Goal: Contribute content: Contribute content

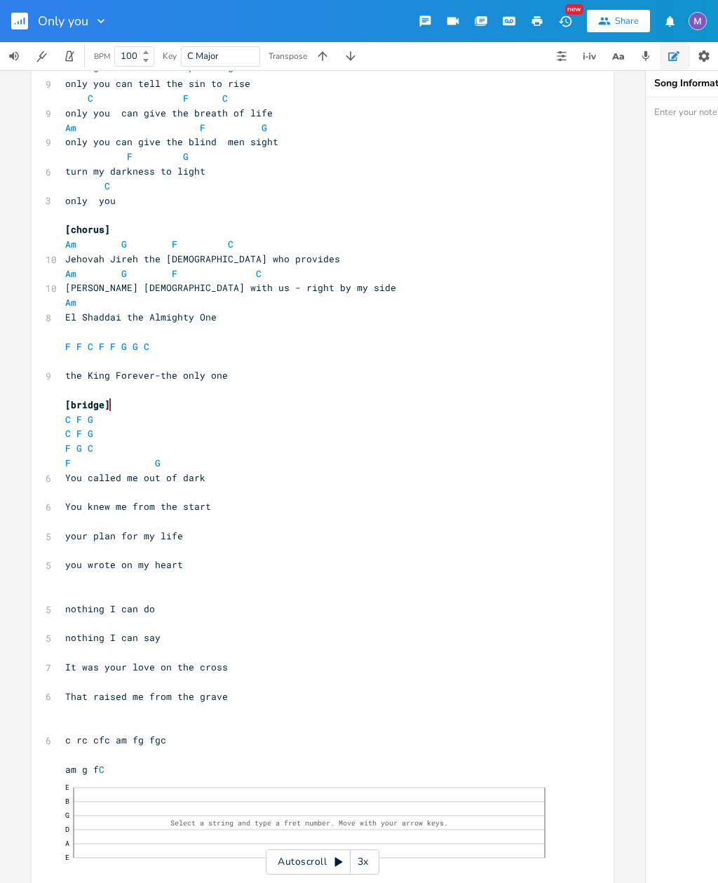
scroll to position [85, 0]
click at [46, 472] on div "6" at bounding box center [46, 479] width 0 height 15
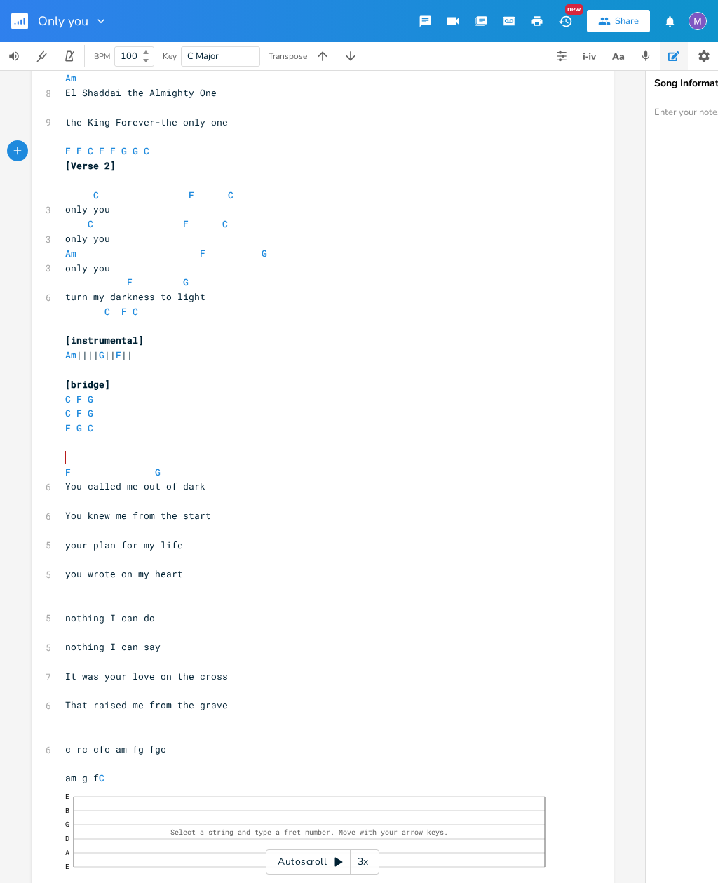
scroll to position [309, 0]
click at [20, 23] on rect "button" at bounding box center [19, 21] width 17 height 17
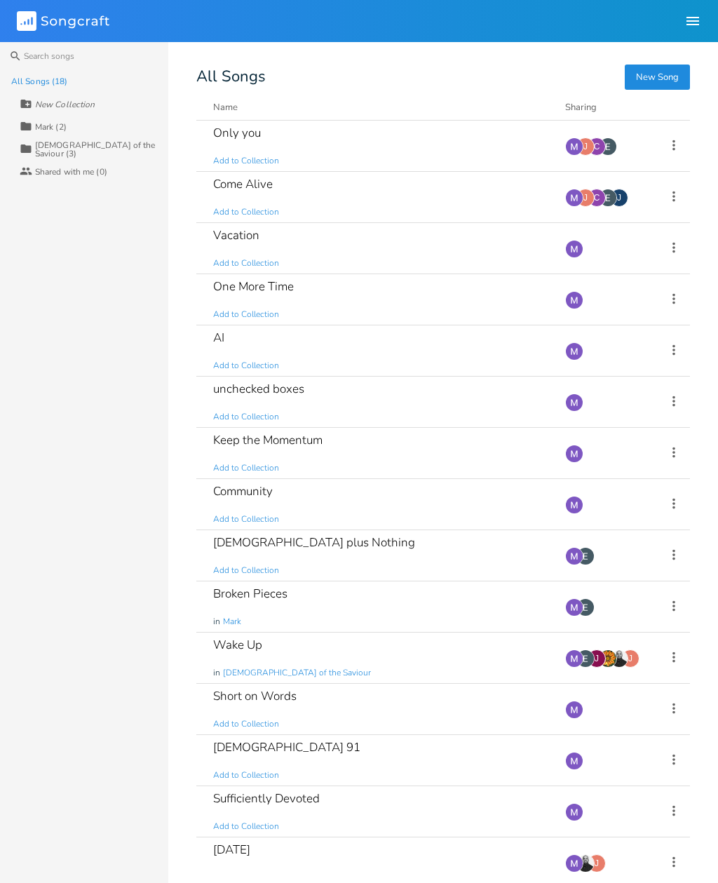
click at [424, 211] on div "Come Alive Add to Collection" at bounding box center [380, 197] width 335 height 50
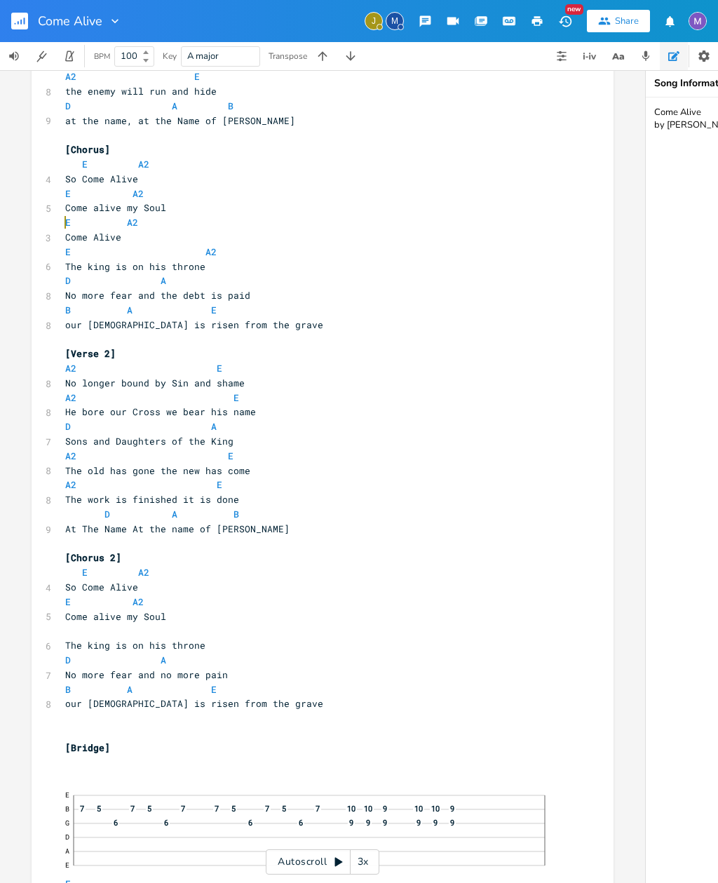
scroll to position [331, 0]
click at [76, 58] on icon "button" at bounding box center [69, 56] width 13 height 13
click at [70, 55] on icon "button" at bounding box center [69, 56] width 13 height 13
click at [133, 54] on input "100" at bounding box center [126, 56] width 22 height 13
type input "101"
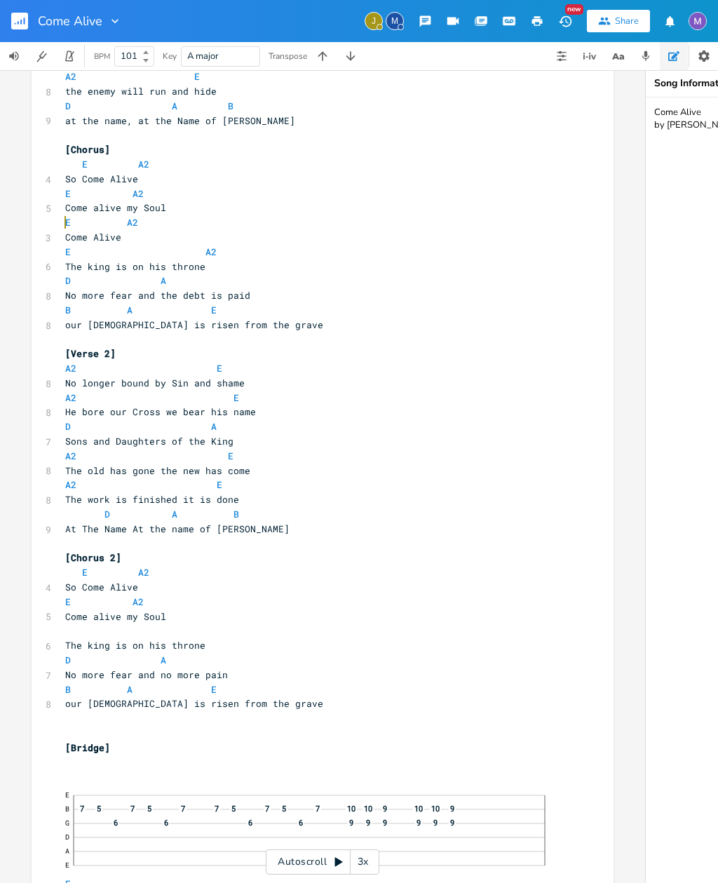
click at [151, 44] on div "BPM 101" at bounding box center [120, 56] width 69 height 28
click at [151, 54] on div "101" at bounding box center [134, 56] width 40 height 20
click at [65, 58] on icon "button" at bounding box center [69, 56] width 13 height 13
click at [68, 63] on button "button" at bounding box center [70, 56] width 28 height 28
click at [65, 60] on icon "button" at bounding box center [69, 56] width 13 height 13
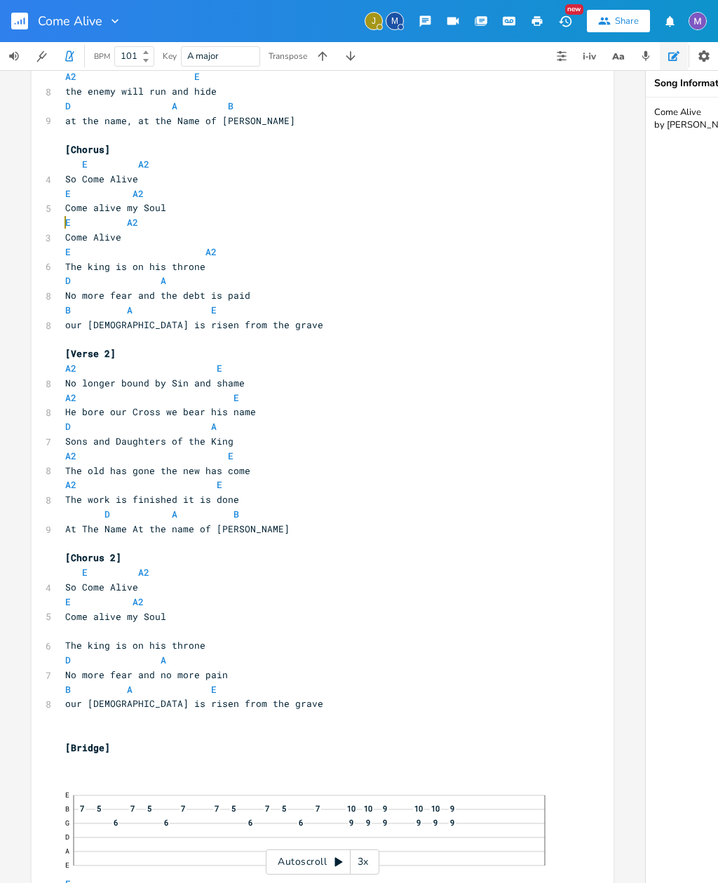
click at [123, 50] on input "101" at bounding box center [126, 56] width 22 height 13
click at [129, 58] on input "101" at bounding box center [126, 56] width 22 height 13
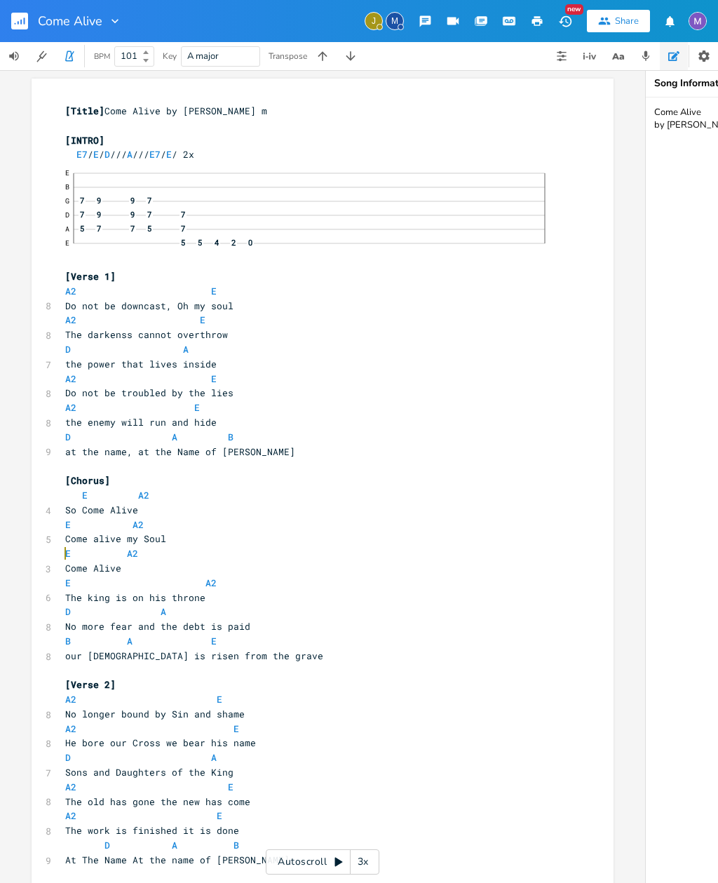
scroll to position [0, 0]
click at [107, 56] on div "BPM" at bounding box center [102, 57] width 16 height 8
click at [205, 243] on div "5" at bounding box center [199, 243] width 17 height 14
click div "—"
click span "—"
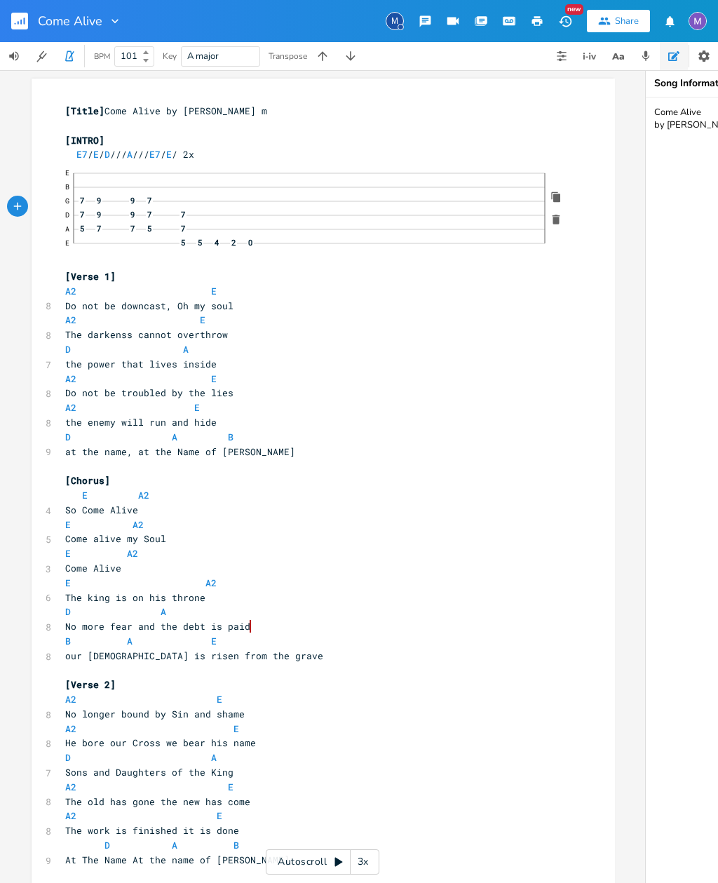
click span "—"
click at [234, 55] on span "A major" at bounding box center [220, 56] width 67 height 19
click at [165, 52] on div "Key" at bounding box center [170, 56] width 14 height 8
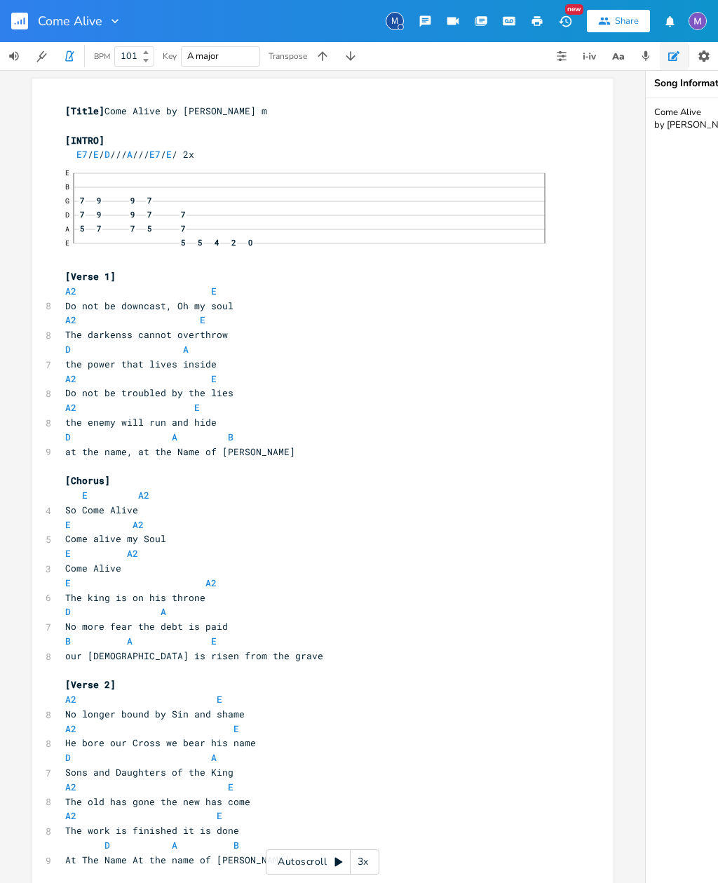
type input "B"
click at [233, 60] on span "B Major" at bounding box center [220, 56] width 67 height 19
type input "A"
click at [348, 47] on button "button" at bounding box center [351, 56] width 28 height 28
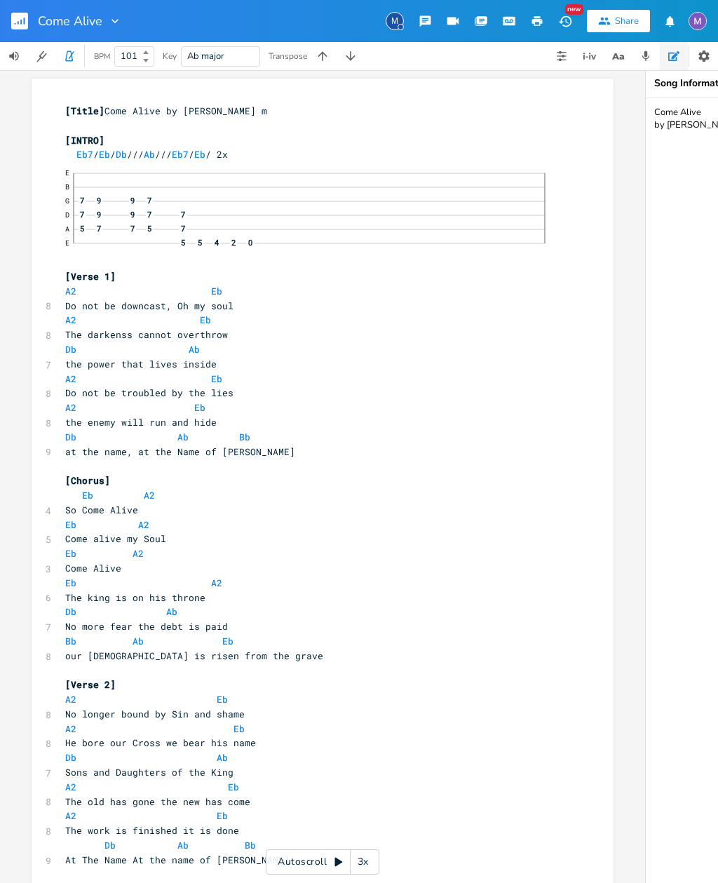
click at [349, 69] on button "button" at bounding box center [351, 56] width 28 height 28
click at [354, 57] on icon "button" at bounding box center [350, 55] width 9 height 9
click at [337, 68] on button "button" at bounding box center [351, 56] width 28 height 28
click at [348, 58] on icon "button" at bounding box center [351, 56] width 14 height 14
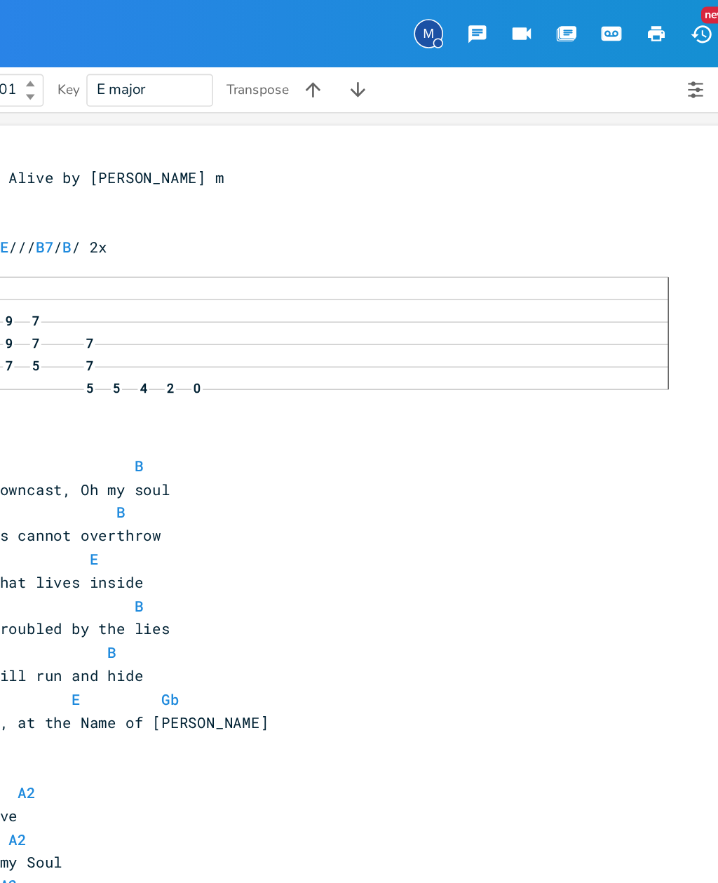
click at [344, 54] on icon "button" at bounding box center [351, 56] width 14 height 14
click at [337, 63] on button "button" at bounding box center [351, 56] width 28 height 28
click at [344, 60] on icon "button" at bounding box center [351, 56] width 14 height 14
click at [337, 65] on button "button" at bounding box center [351, 56] width 28 height 28
click at [344, 50] on icon "button" at bounding box center [351, 56] width 14 height 14
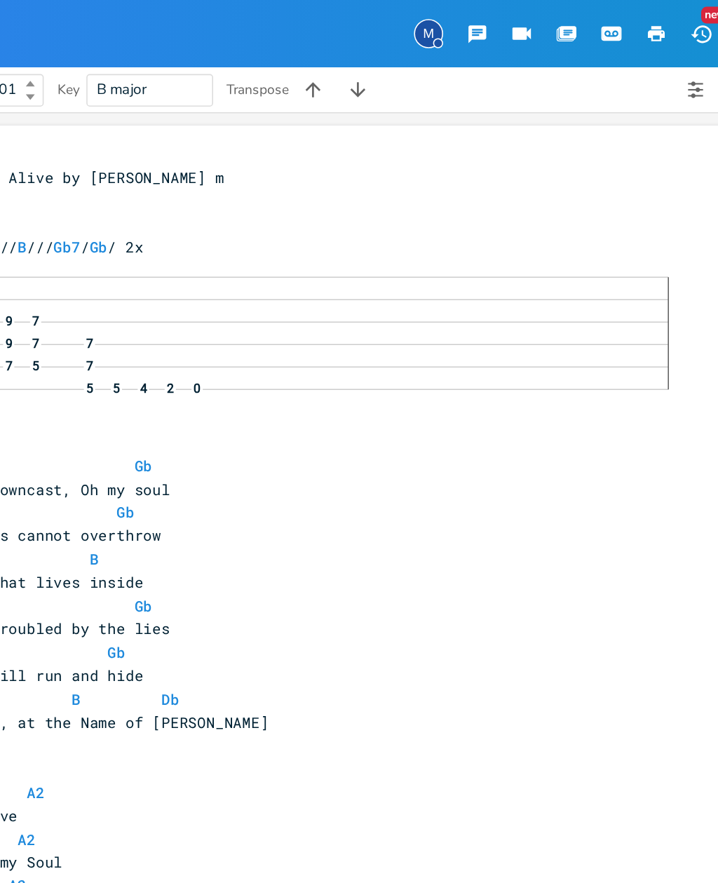
click at [344, 56] on icon "button" at bounding box center [351, 56] width 14 height 14
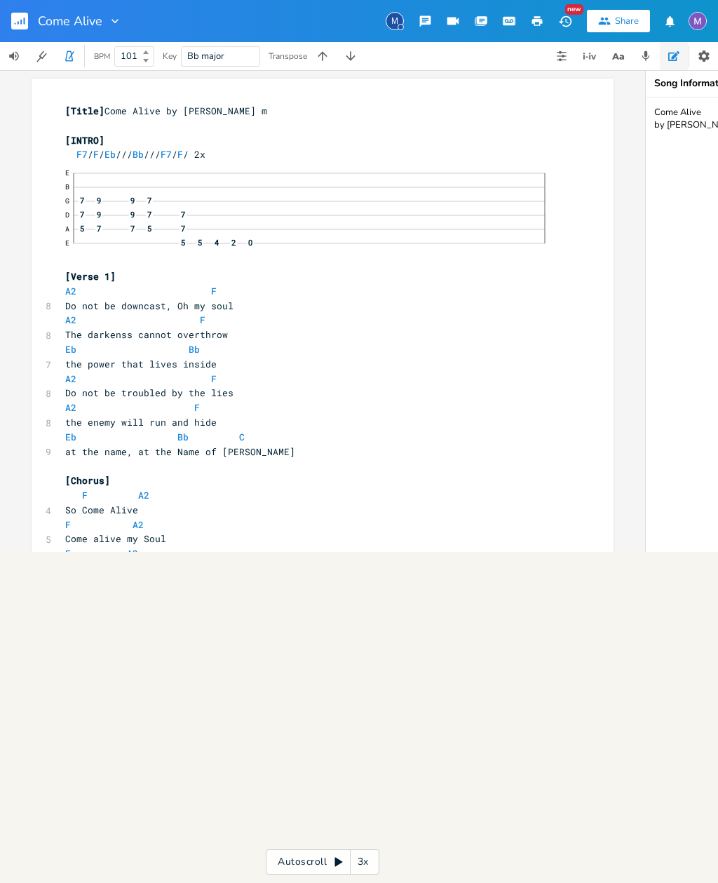
click at [322, 52] on icon "button" at bounding box center [323, 56] width 14 height 14
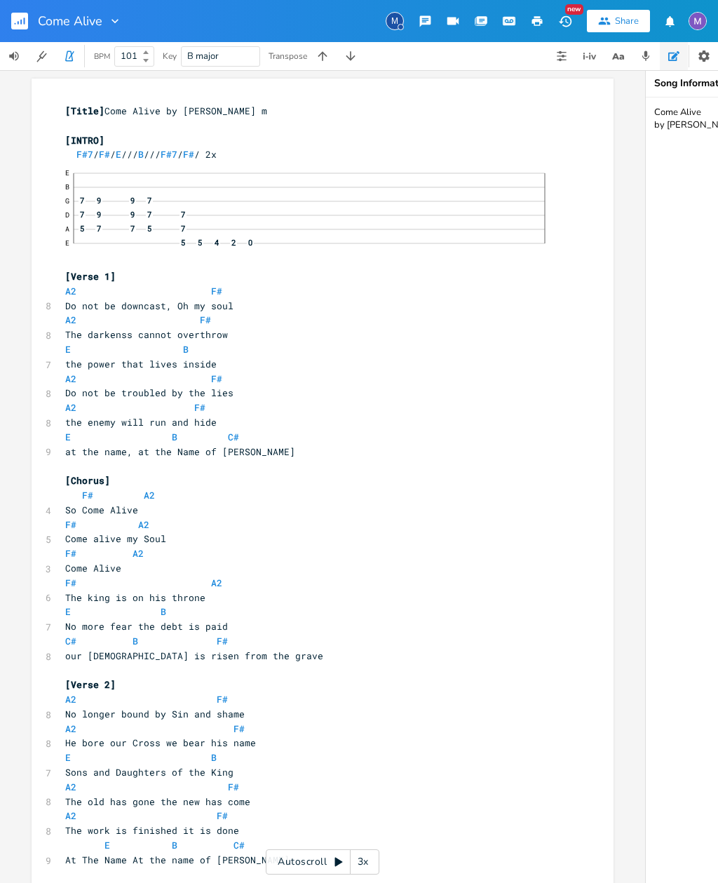
click at [343, 59] on button "button" at bounding box center [351, 56] width 28 height 28
click at [344, 55] on icon "button" at bounding box center [351, 56] width 14 height 14
click at [318, 46] on button "button" at bounding box center [323, 56] width 28 height 28
click at [362, 52] on button "button" at bounding box center [351, 56] width 28 height 28
click at [325, 56] on icon "button" at bounding box center [323, 56] width 14 height 14
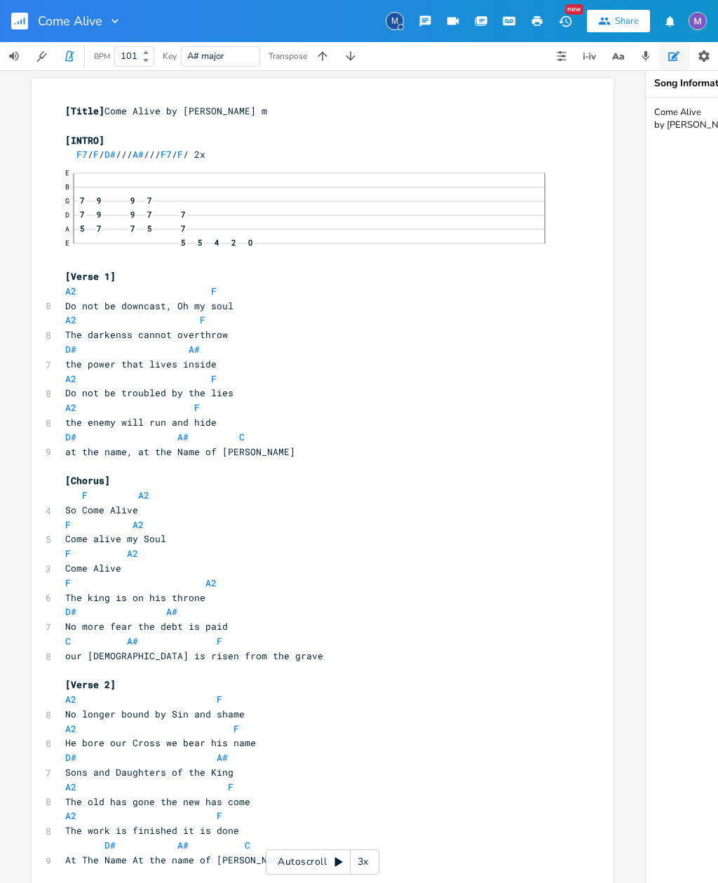
click at [321, 63] on button "button" at bounding box center [323, 56] width 28 height 28
click at [356, 61] on icon "button" at bounding box center [351, 56] width 14 height 14
click at [361, 57] on button "button" at bounding box center [351, 56] width 28 height 28
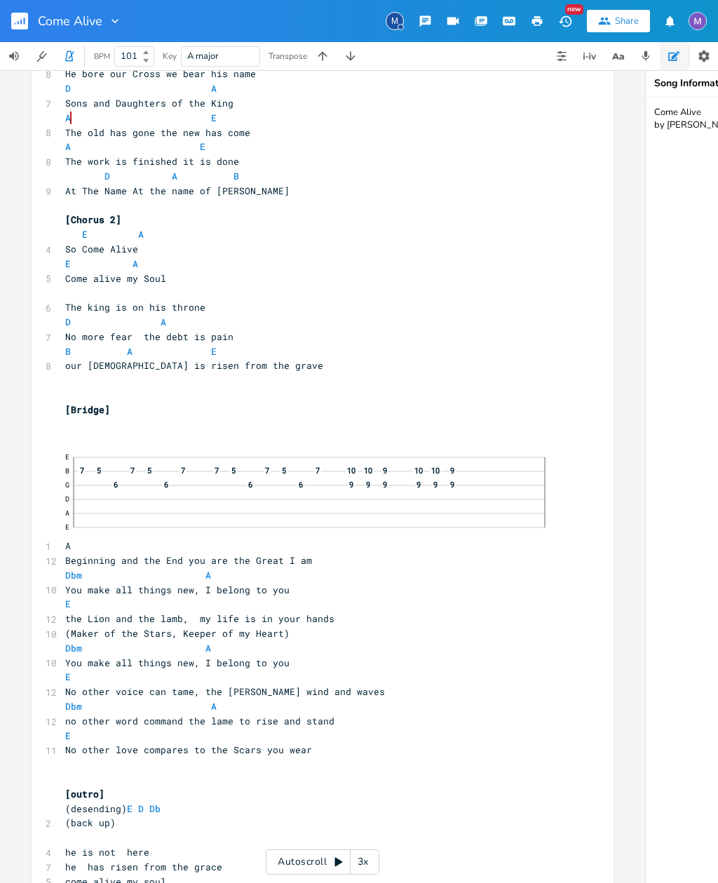
scroll to position [668, 0]
click at [78, 504] on div "E B 7 5 7 5 7 7 5 7 5 7 10 10 9 10 10 9 G 6 6 6 6 9 9 9 9 9 9 D A E" at bounding box center [315, 493] width 501 height 93
click at [550, 490] on div "E B 7 5 7 5 7 7 5 7 5 7 10 10 9 10 10 9 G 6 6 6 6 9 9 9 9 9 9 D A E" at bounding box center [320, 493] width 492 height 70
click at [563, 474] on div "E B 7 5 7 5 7 7 5 7 5 7 10 10 9 10 10 9 G 6 6 6 6 9 9 9 9 9 9 D A E" at bounding box center [320, 493] width 492 height 70
click at [18, 521] on button "button" at bounding box center [17, 510] width 22 height 22
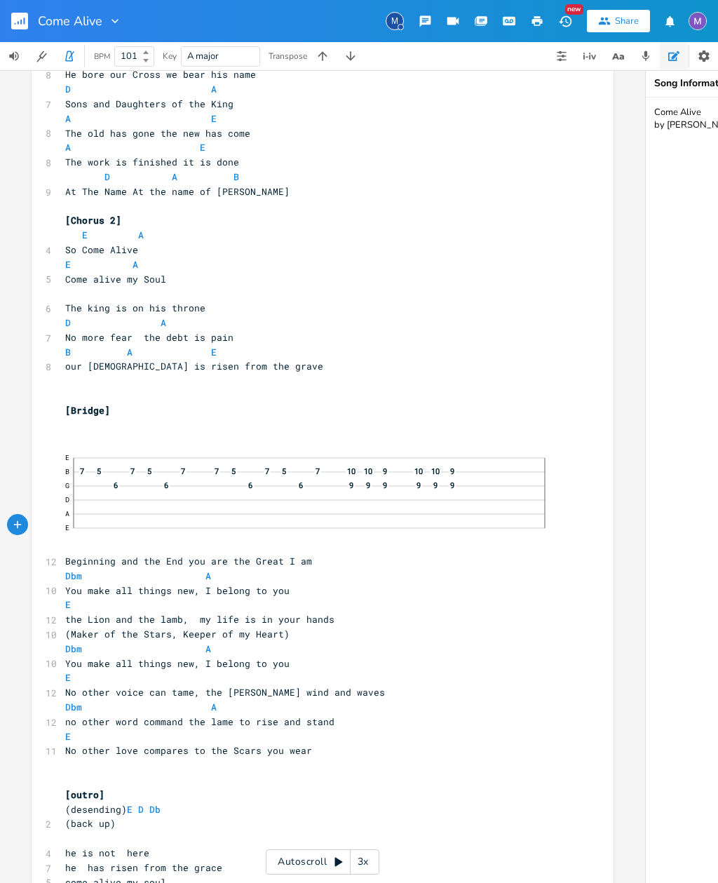
click at [64, 514] on pre "E B 7 5 7 5 7 7 5 7 5 7 10 10 9 10 10 9 G 6 6 6 6 9 9 9 9 9 9 D A E" at bounding box center [315, 500] width 506 height 107
click at [63, 554] on pre "Beginning and the End you are the Great I am" at bounding box center [315, 561] width 506 height 15
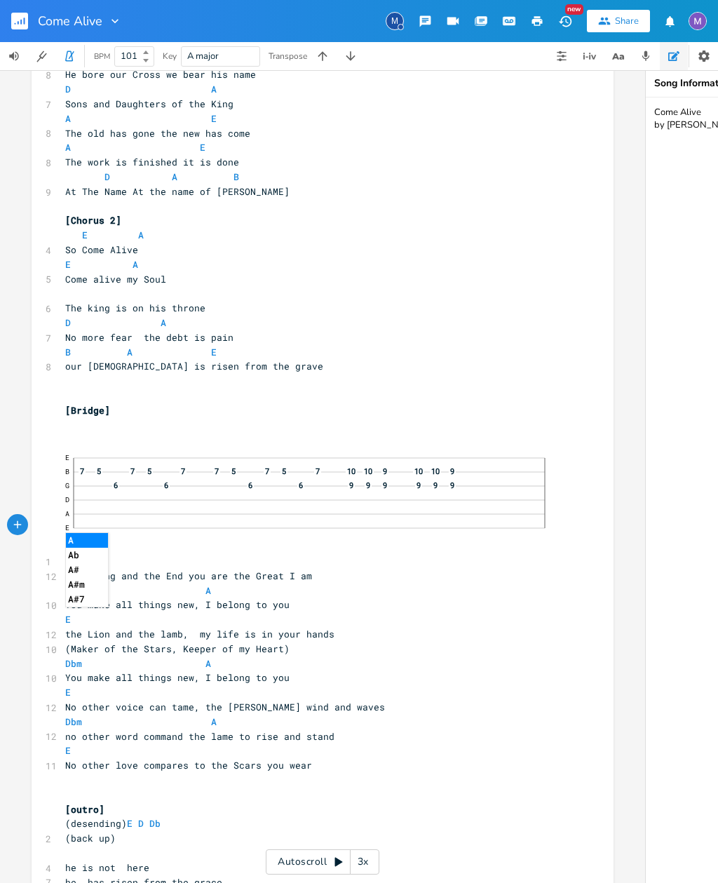
click at [84, 548] on li "Ab" at bounding box center [87, 555] width 42 height 15
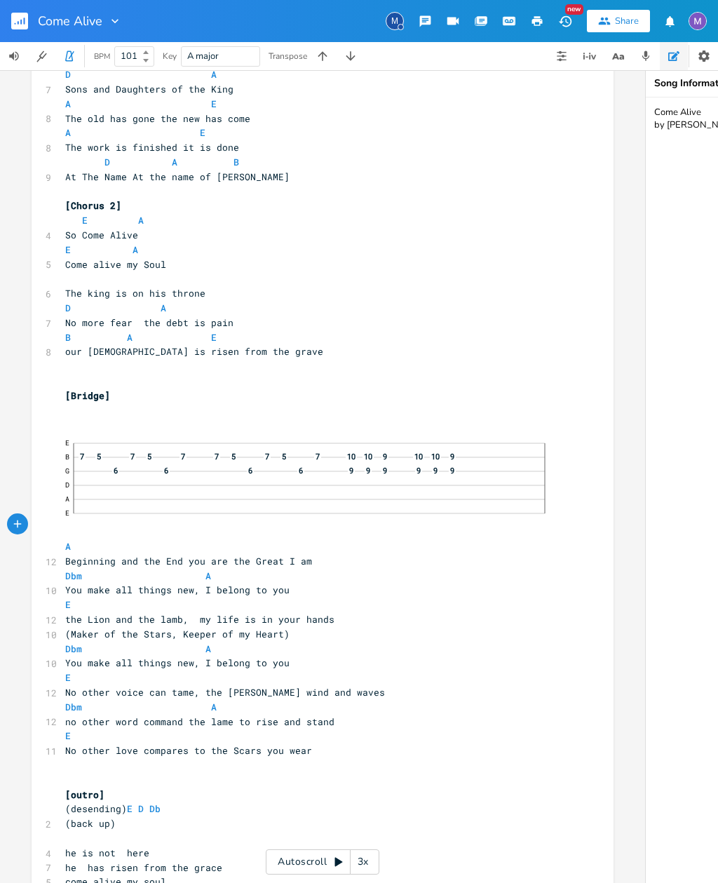
scroll to position [682, 0]
click at [353, 48] on button "button" at bounding box center [351, 56] width 28 height 28
click at [354, 58] on icon "button" at bounding box center [351, 56] width 14 height 14
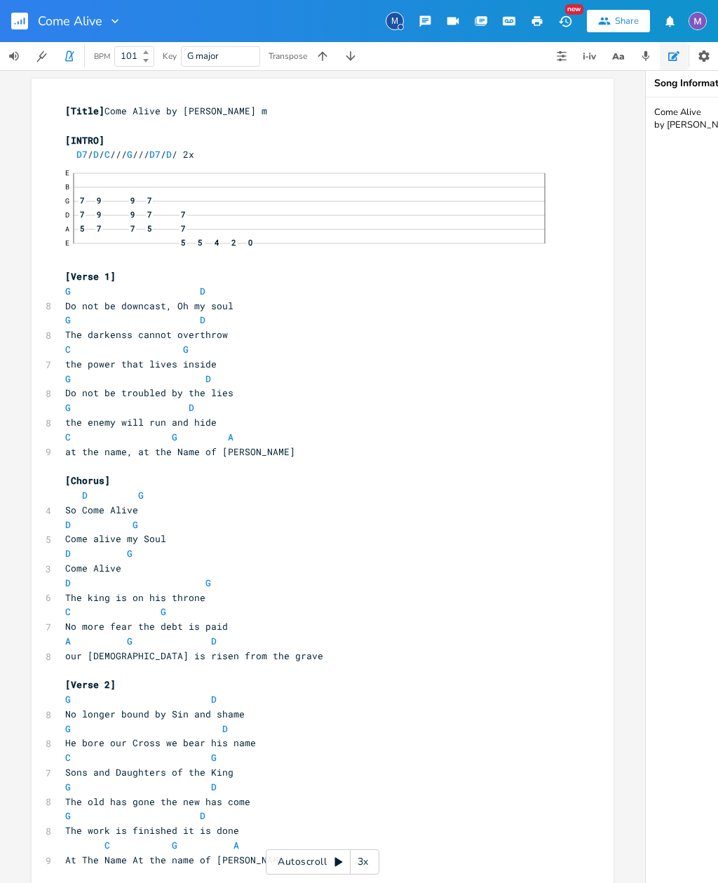
scroll to position [0, 0]
click at [356, 53] on icon "button" at bounding box center [351, 56] width 14 height 14
click at [354, 56] on icon "button" at bounding box center [351, 56] width 14 height 14
click at [362, 62] on button "button" at bounding box center [351, 56] width 28 height 28
click at [353, 63] on button "button" at bounding box center [351, 56] width 28 height 28
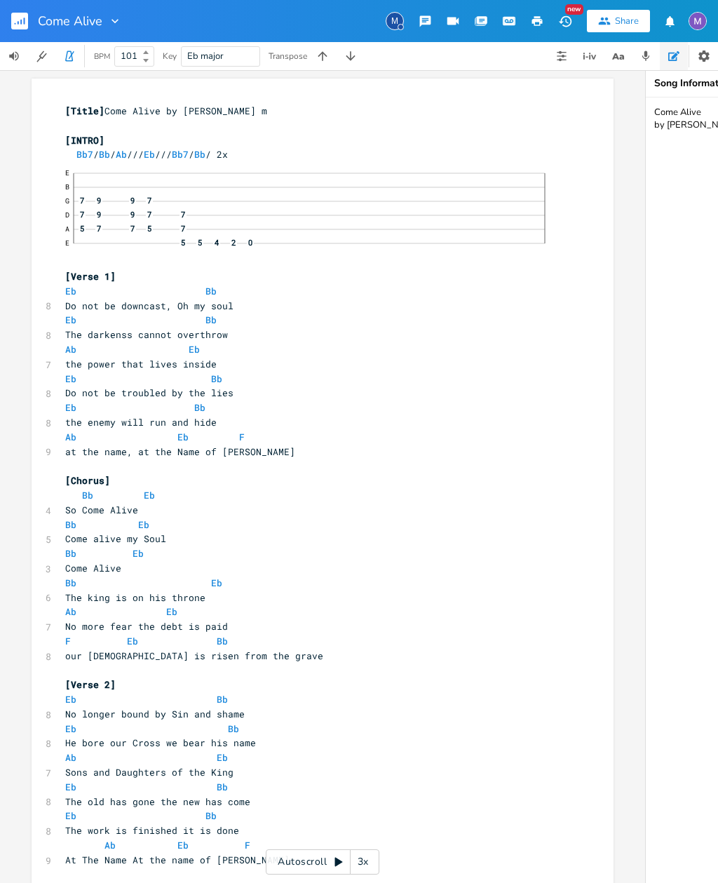
click at [350, 55] on icon "button" at bounding box center [351, 56] width 14 height 14
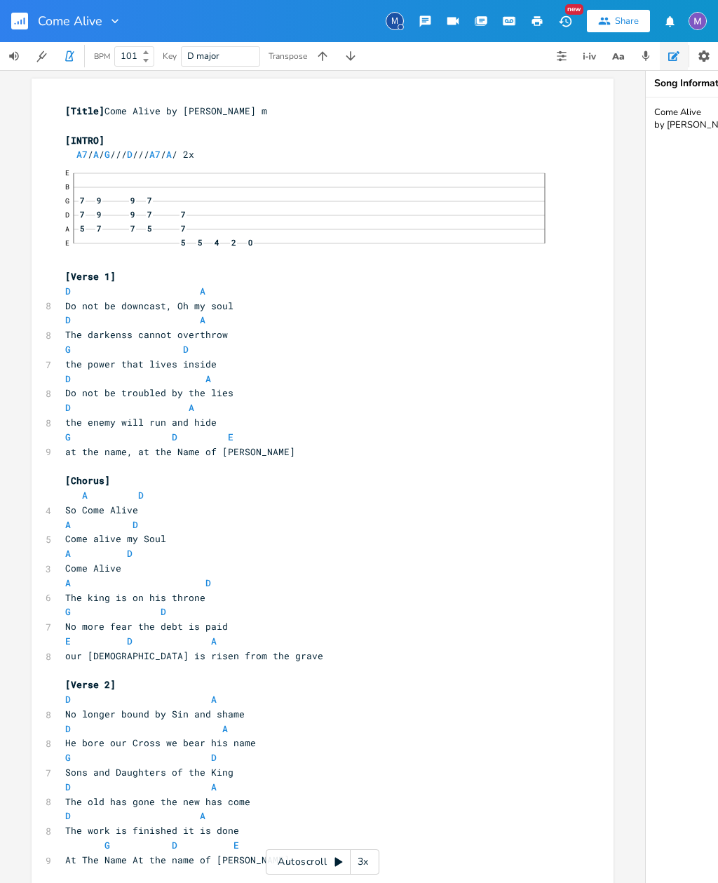
click at [347, 55] on icon "button" at bounding box center [351, 56] width 14 height 14
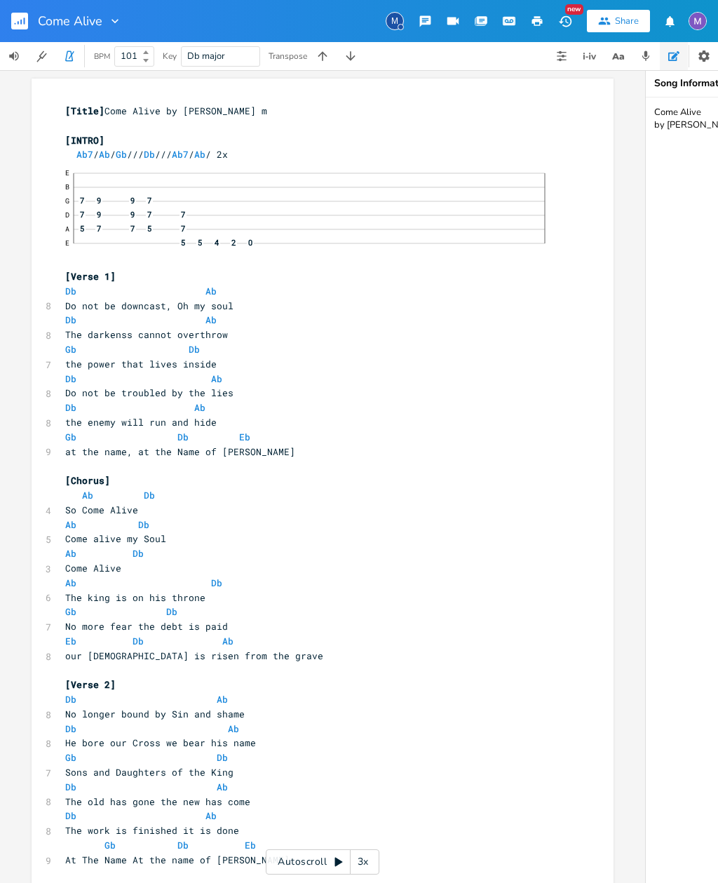
click at [344, 49] on icon "button" at bounding box center [351, 56] width 14 height 14
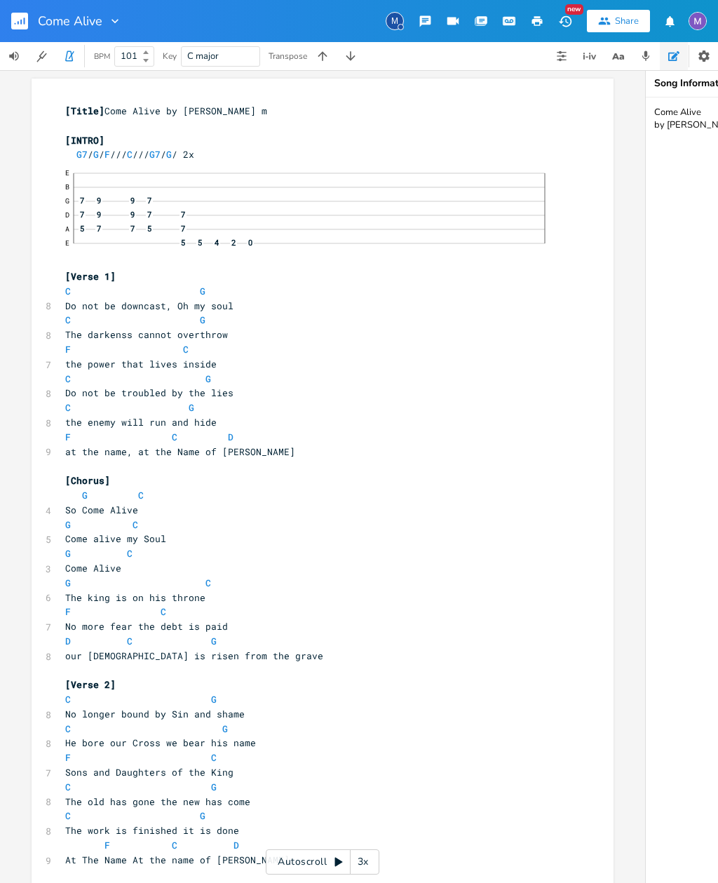
click at [336, 56] on button "button" at bounding box center [323, 56] width 28 height 28
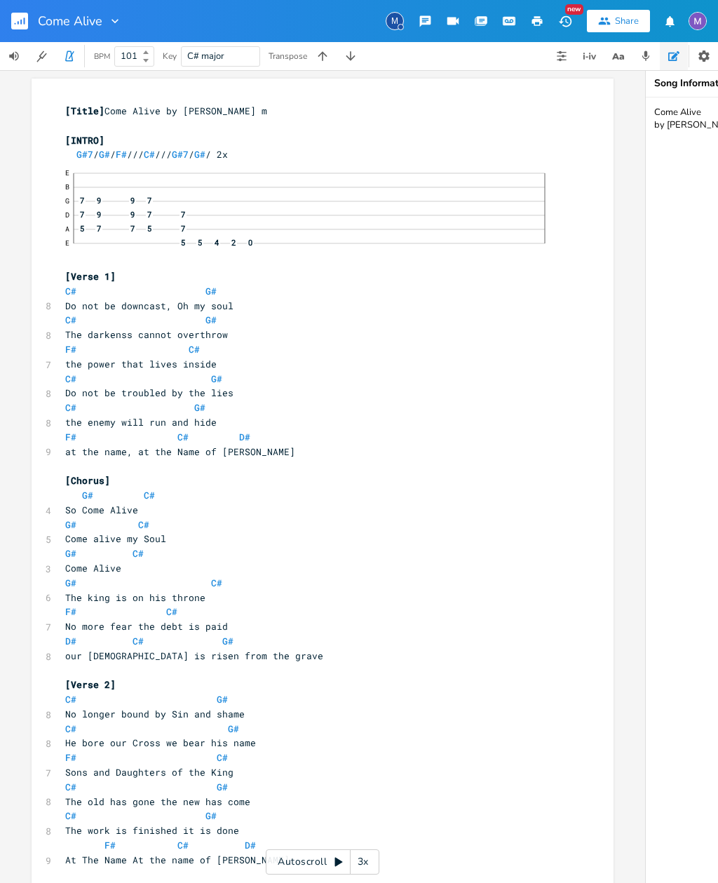
click at [348, 69] on button "button" at bounding box center [351, 56] width 28 height 28
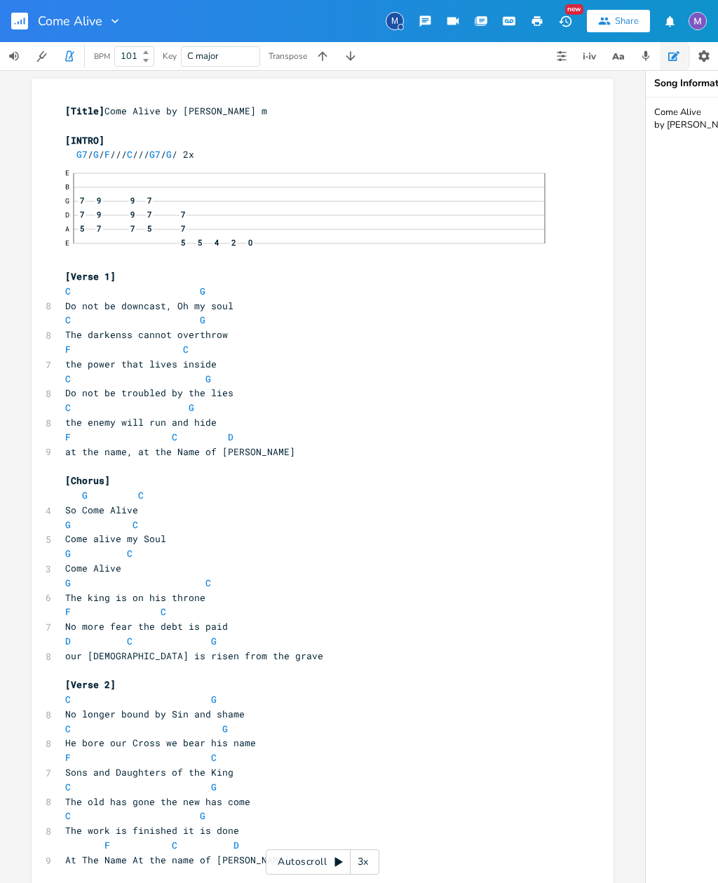
click at [344, 65] on button "button" at bounding box center [351, 56] width 28 height 28
click at [327, 67] on button "button" at bounding box center [323, 56] width 28 height 28
click at [322, 59] on icon "button" at bounding box center [323, 56] width 14 height 14
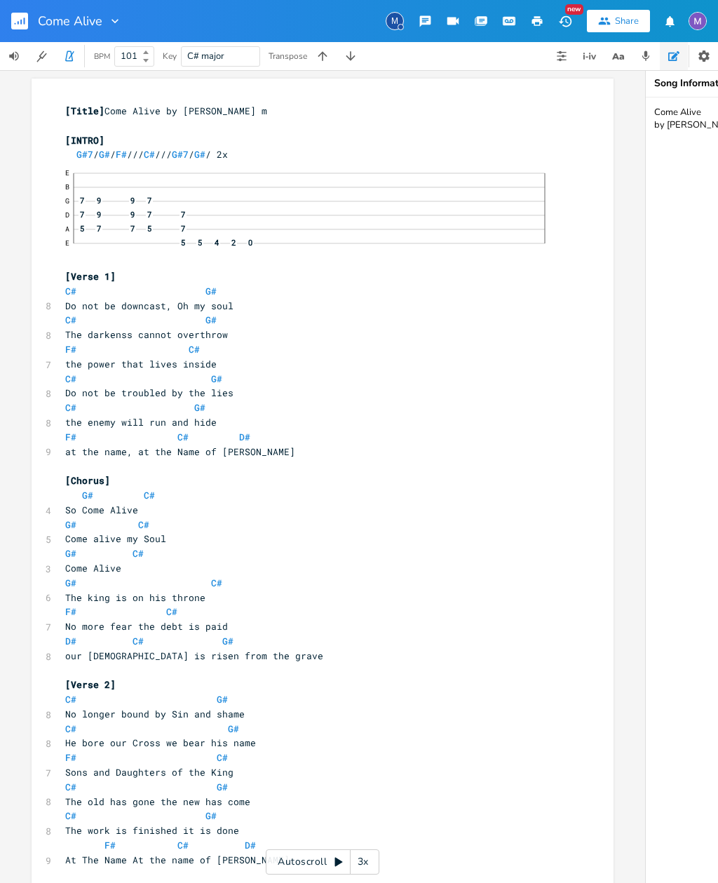
click at [322, 57] on icon "button" at bounding box center [323, 56] width 14 height 14
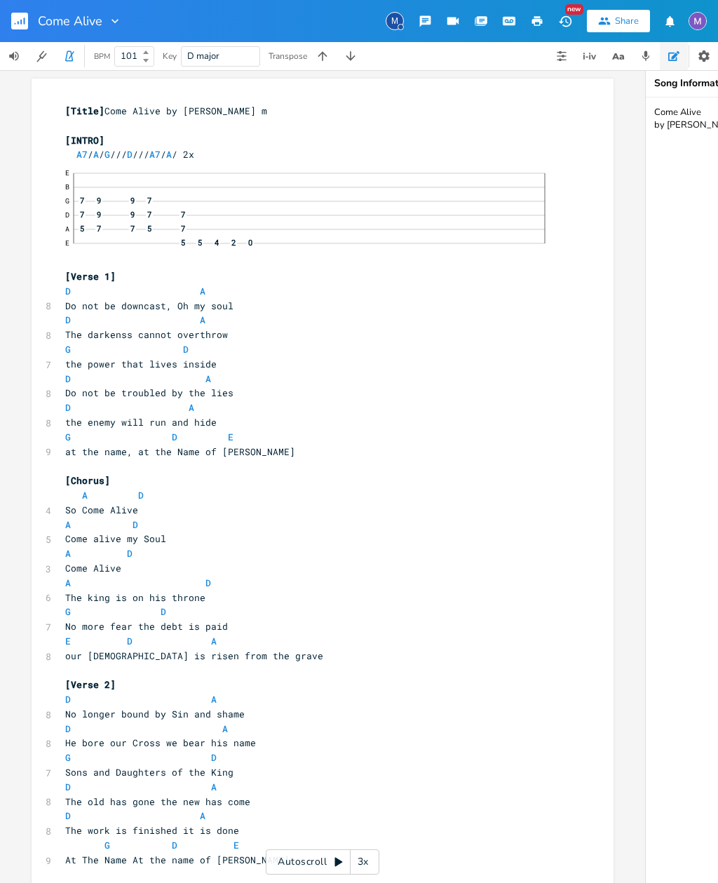
click at [319, 53] on icon "button" at bounding box center [323, 56] width 14 height 14
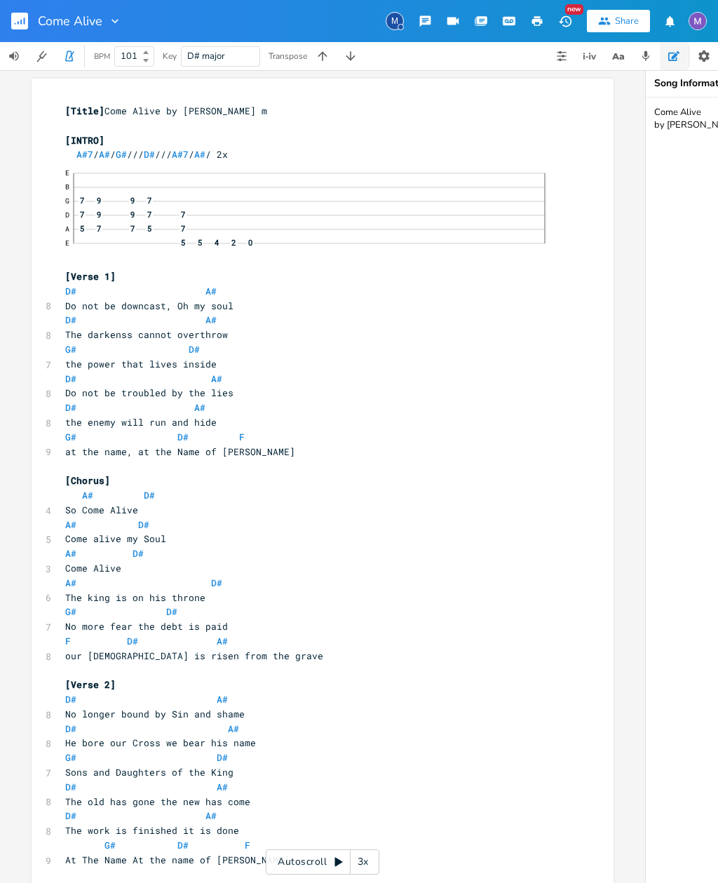
click at [318, 53] on icon "button" at bounding box center [323, 56] width 14 height 14
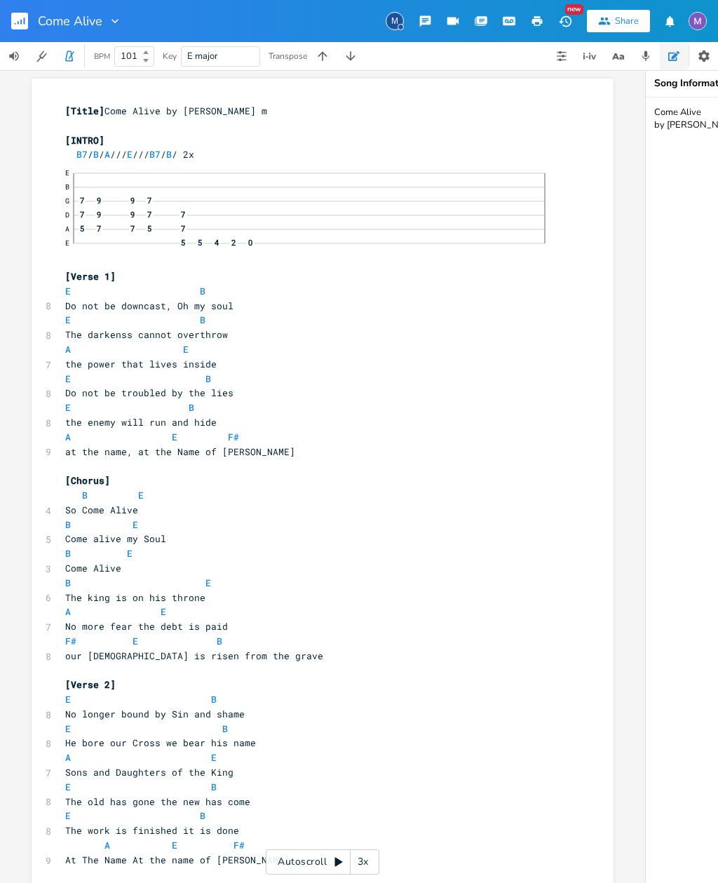
click at [311, 55] on button "button" at bounding box center [323, 56] width 28 height 28
click at [313, 53] on button "button" at bounding box center [323, 56] width 28 height 28
click at [321, 46] on button "button" at bounding box center [323, 56] width 28 height 28
click at [224, 48] on span "G major" at bounding box center [220, 56] width 67 height 19
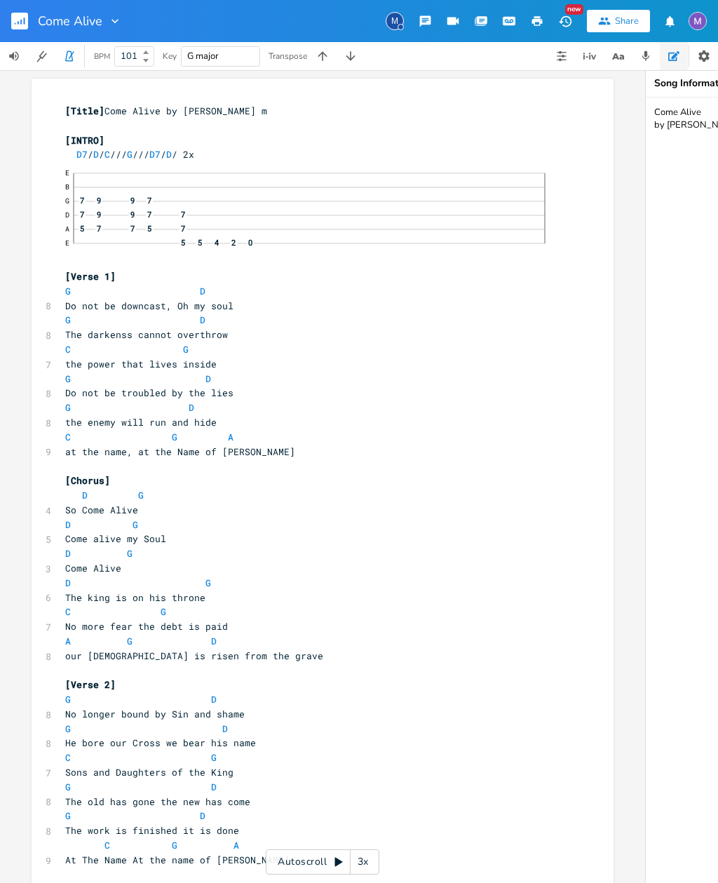
click at [347, 62] on icon "button" at bounding box center [351, 56] width 14 height 14
click at [360, 52] on button "button" at bounding box center [351, 56] width 28 height 28
click at [357, 55] on icon "button" at bounding box center [351, 56] width 14 height 14
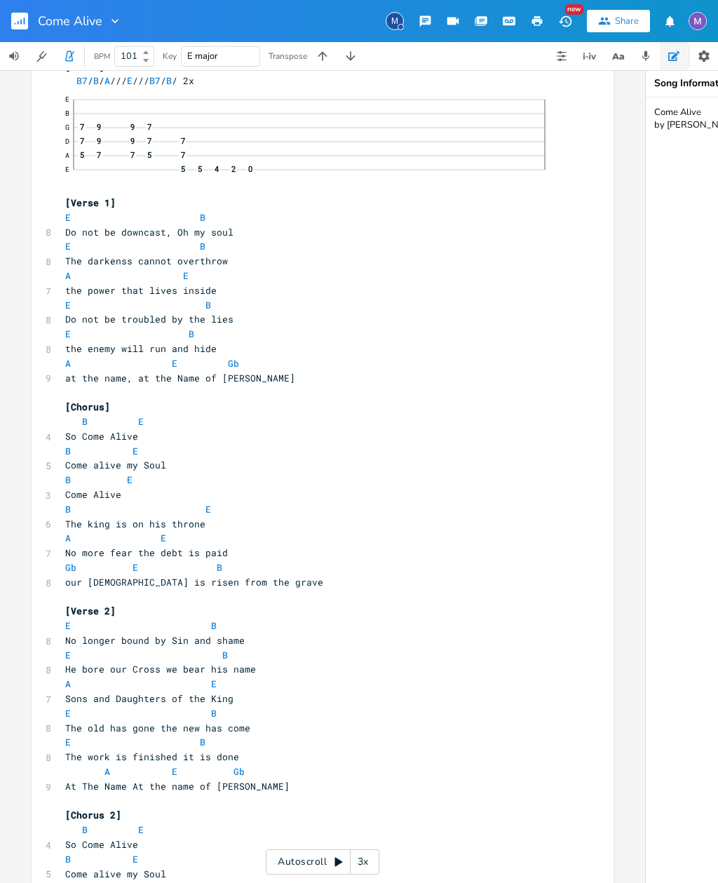
click at [323, 58] on icon "button" at bounding box center [323, 56] width 14 height 14
click at [323, 56] on icon "button" at bounding box center [322, 55] width 9 height 9
click at [322, 55] on icon "button" at bounding box center [323, 56] width 14 height 14
click at [326, 58] on icon "button" at bounding box center [323, 56] width 14 height 14
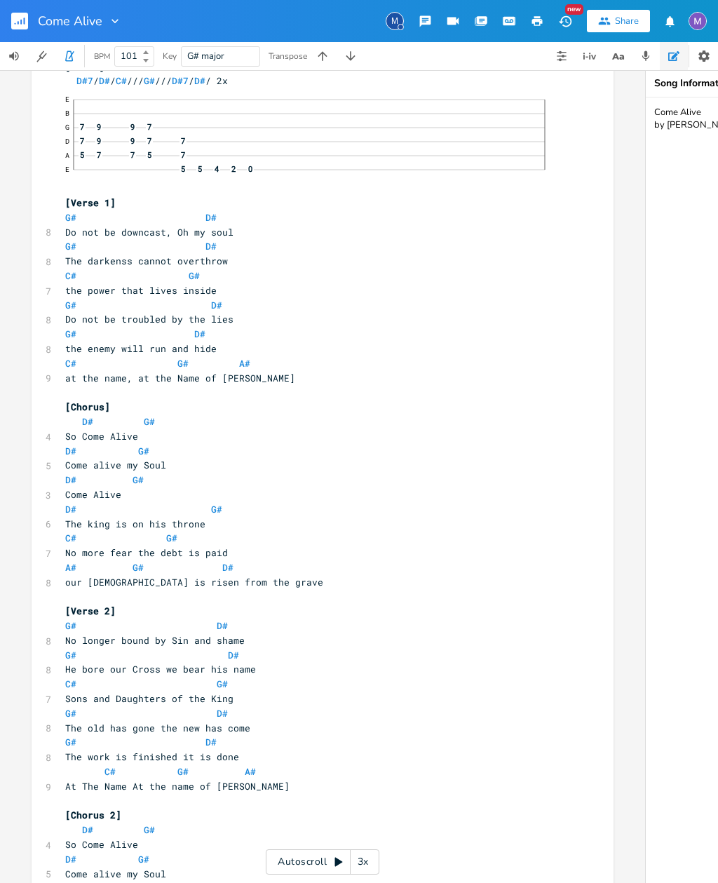
click at [316, 55] on icon "button" at bounding box center [323, 56] width 14 height 14
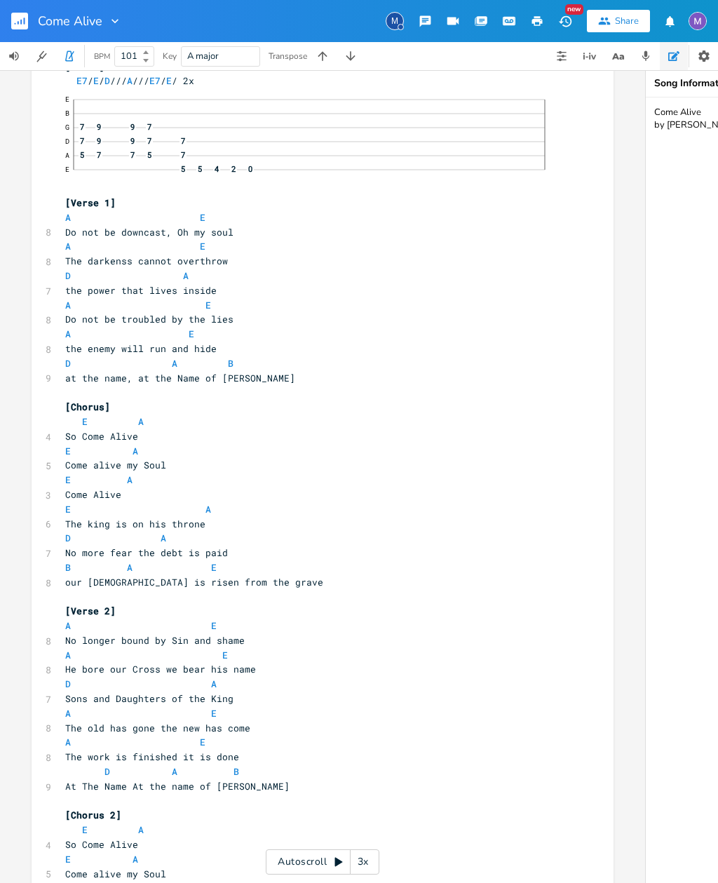
click at [314, 58] on button "button" at bounding box center [323, 56] width 28 height 28
click at [321, 63] on button "button" at bounding box center [323, 56] width 28 height 28
click at [316, 52] on icon "button" at bounding box center [323, 56] width 14 height 14
click at [324, 59] on icon "button" at bounding box center [323, 56] width 14 height 14
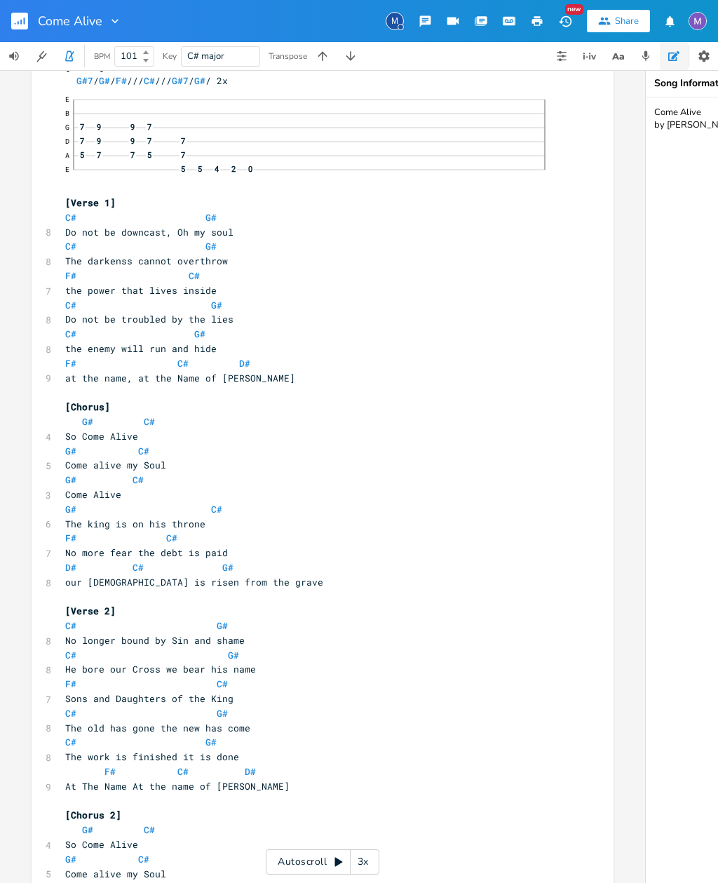
click at [323, 54] on icon "button" at bounding box center [323, 56] width 14 height 14
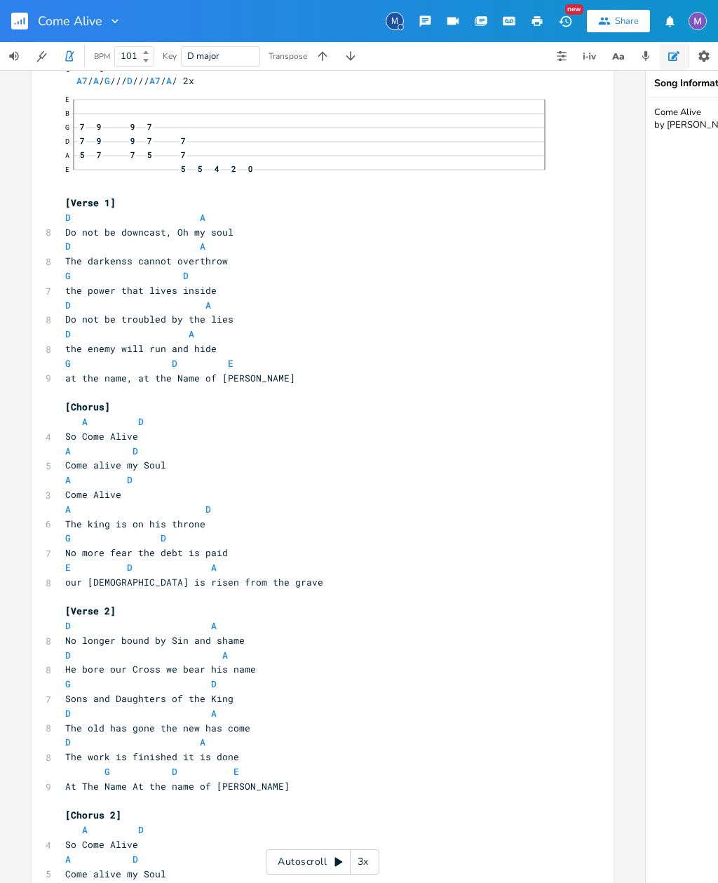
click at [309, 53] on button "button" at bounding box center [323, 56] width 28 height 28
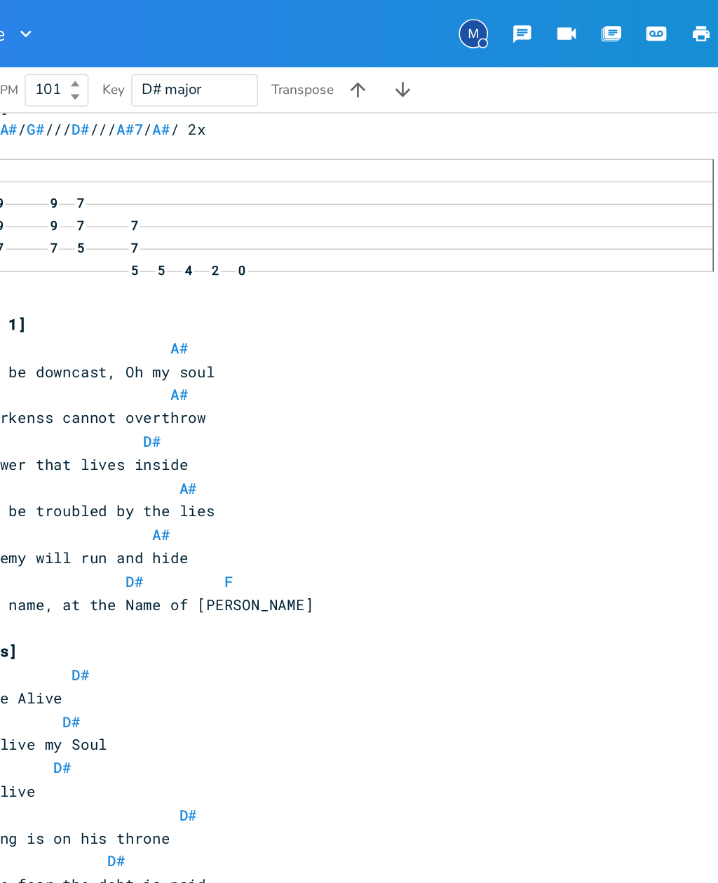
click at [316, 56] on icon "button" at bounding box center [323, 56] width 14 height 14
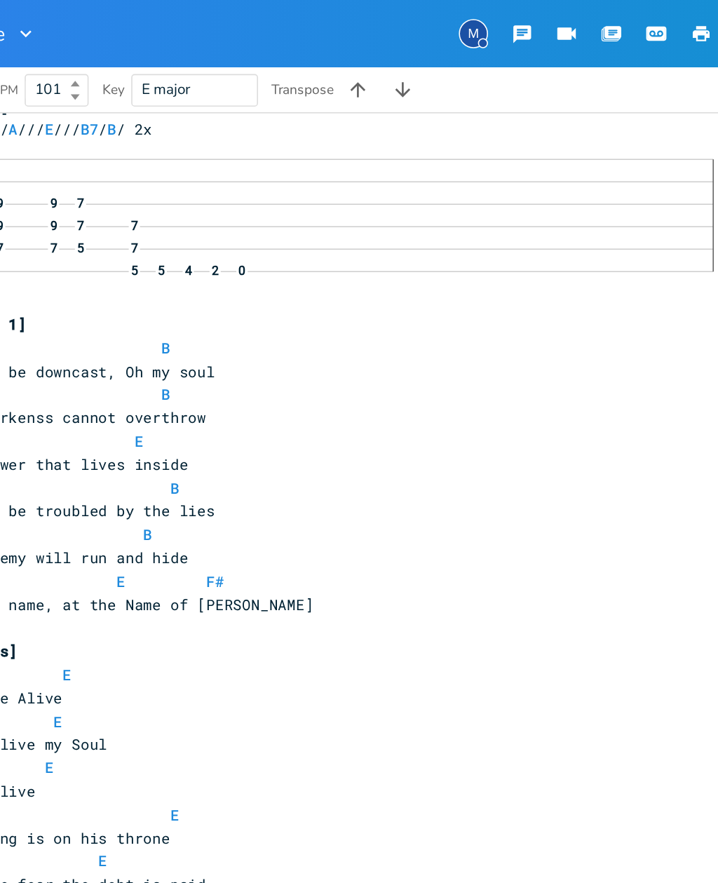
click at [316, 57] on icon "button" at bounding box center [323, 56] width 14 height 14
click at [316, 52] on icon "button" at bounding box center [323, 56] width 14 height 14
click at [316, 55] on icon "button" at bounding box center [323, 56] width 14 height 14
click at [316, 58] on icon "button" at bounding box center [323, 56] width 14 height 14
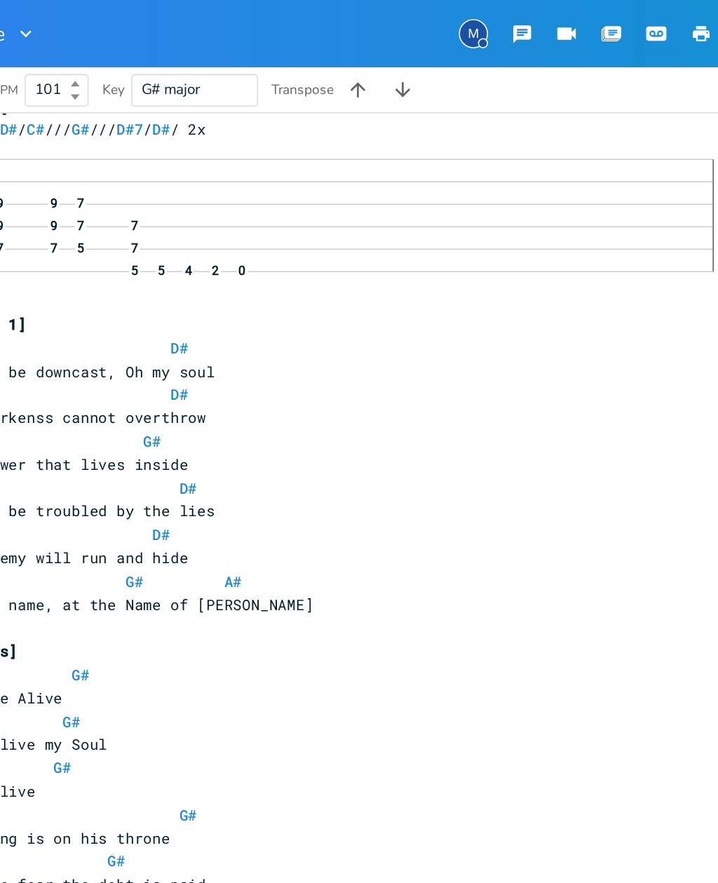
click at [316, 52] on icon "button" at bounding box center [323, 56] width 14 height 14
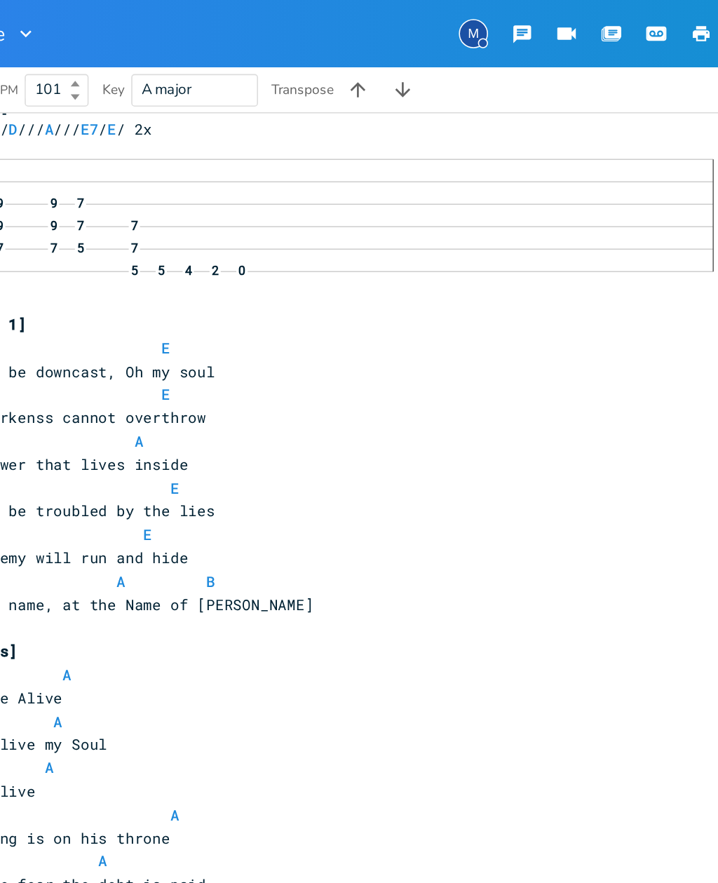
click at [316, 51] on icon "button" at bounding box center [323, 56] width 14 height 14
click at [318, 53] on icon "button" at bounding box center [322, 55] width 9 height 9
click at [316, 51] on icon "button" at bounding box center [323, 56] width 14 height 14
click at [344, 51] on icon "button" at bounding box center [351, 56] width 14 height 14
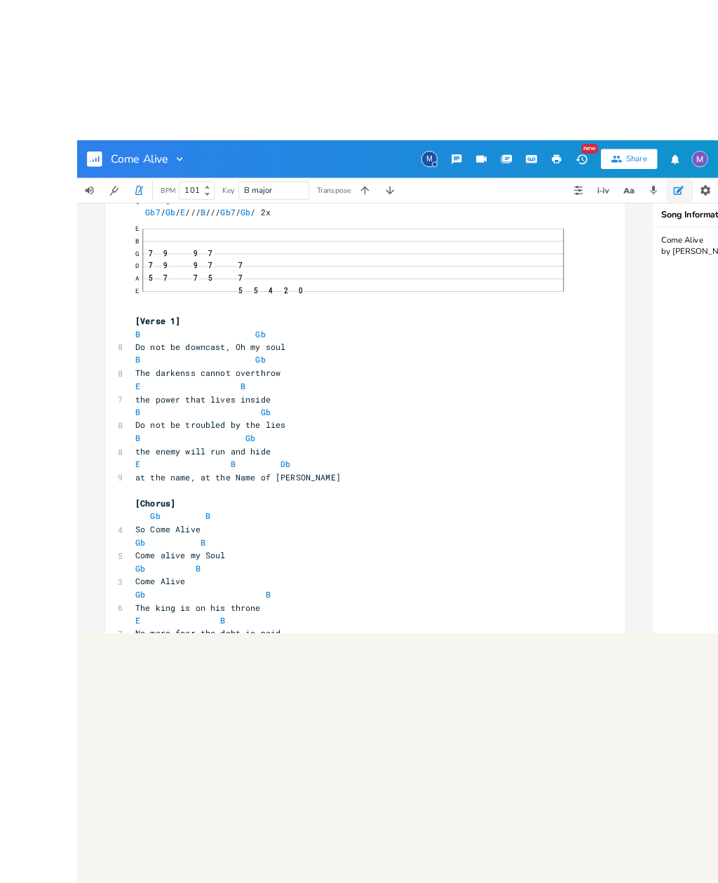
scroll to position [1, 0]
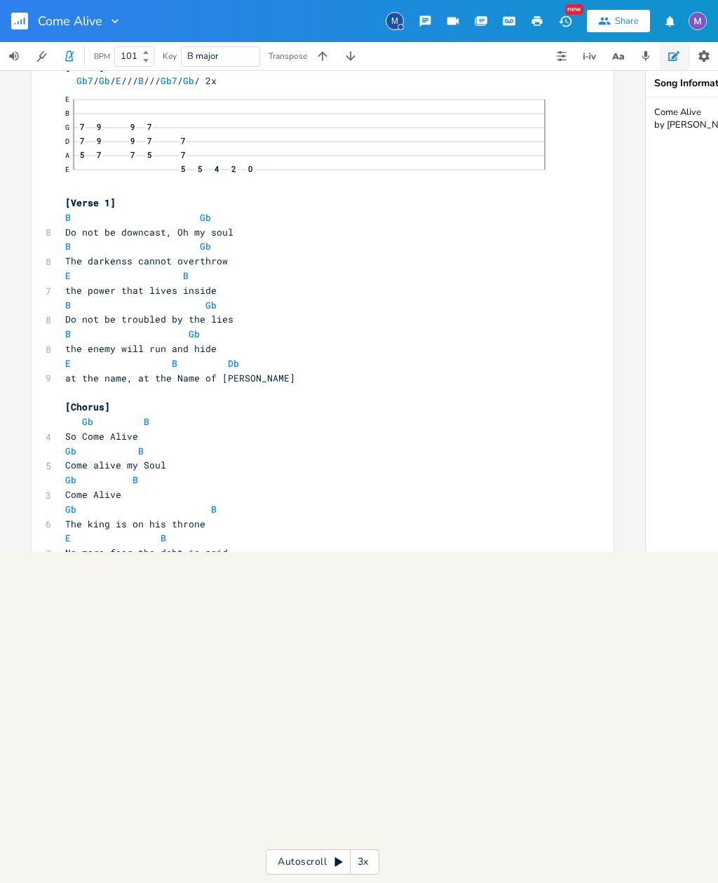
click at [234, 62] on span "B major" at bounding box center [220, 56] width 67 height 19
click at [350, 66] on button "button" at bounding box center [351, 56] width 28 height 28
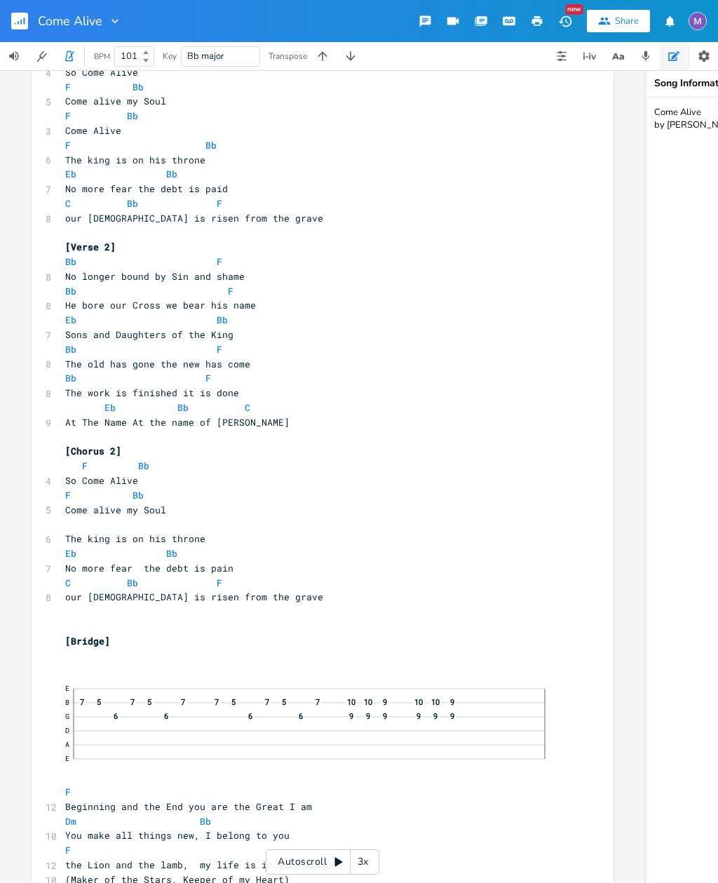
scroll to position [438, 0]
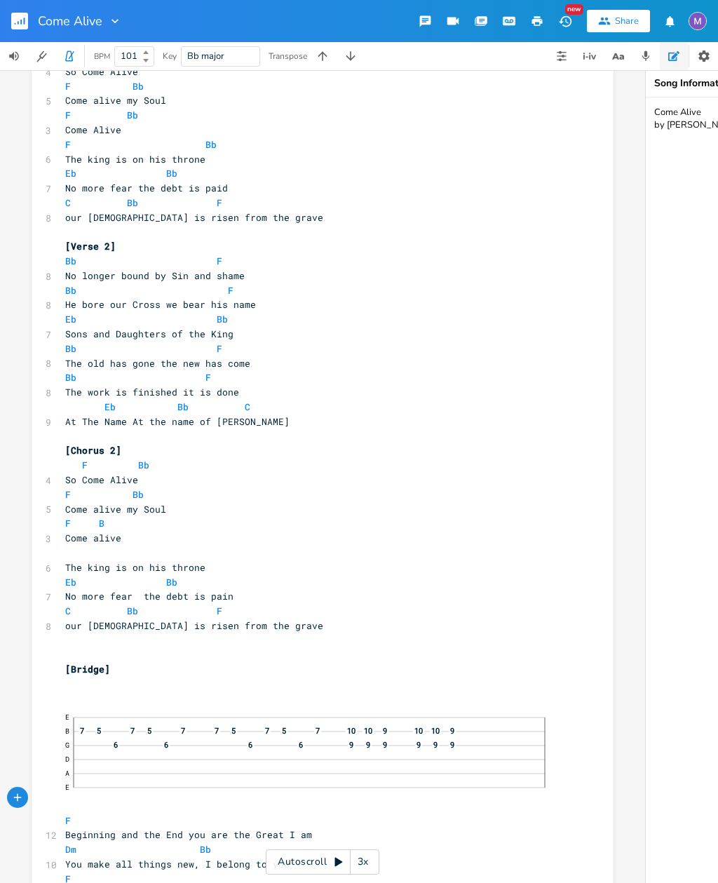
click at [120, 20] on icon "button" at bounding box center [115, 21] width 14 height 14
click at [264, 14] on div "Come Alive Edit Rename Collection Collections Delete Delete New Share" at bounding box center [359, 21] width 718 height 42
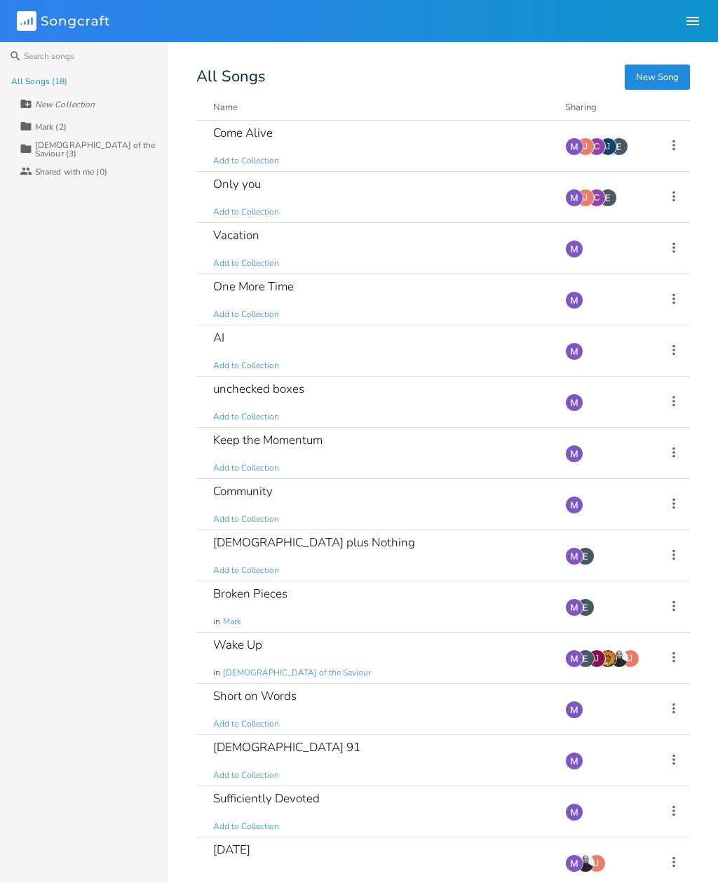
click at [662, 75] on button "New Song" at bounding box center [657, 77] width 65 height 25
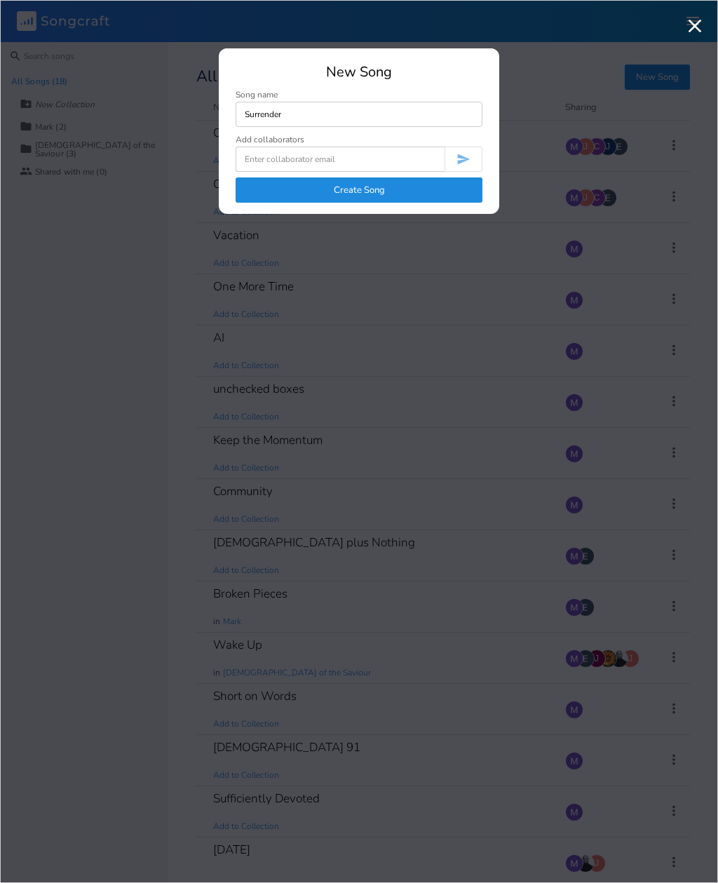
type input "Surrender"
click at [363, 163] on input at bounding box center [340, 159] width 209 height 25
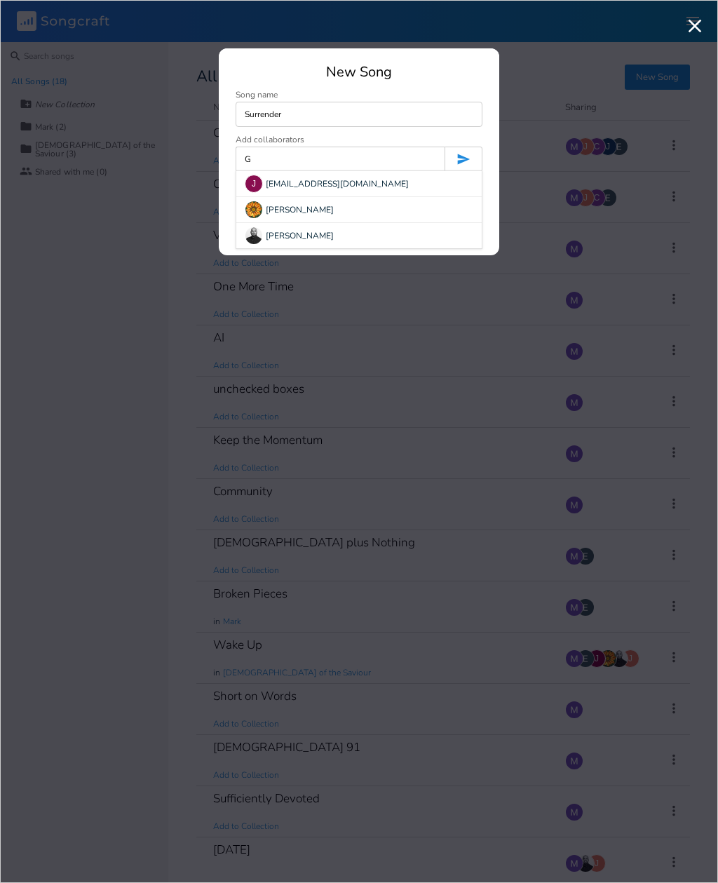
type input "G"
click at [464, 159] on button "submit" at bounding box center [464, 159] width 38 height 25
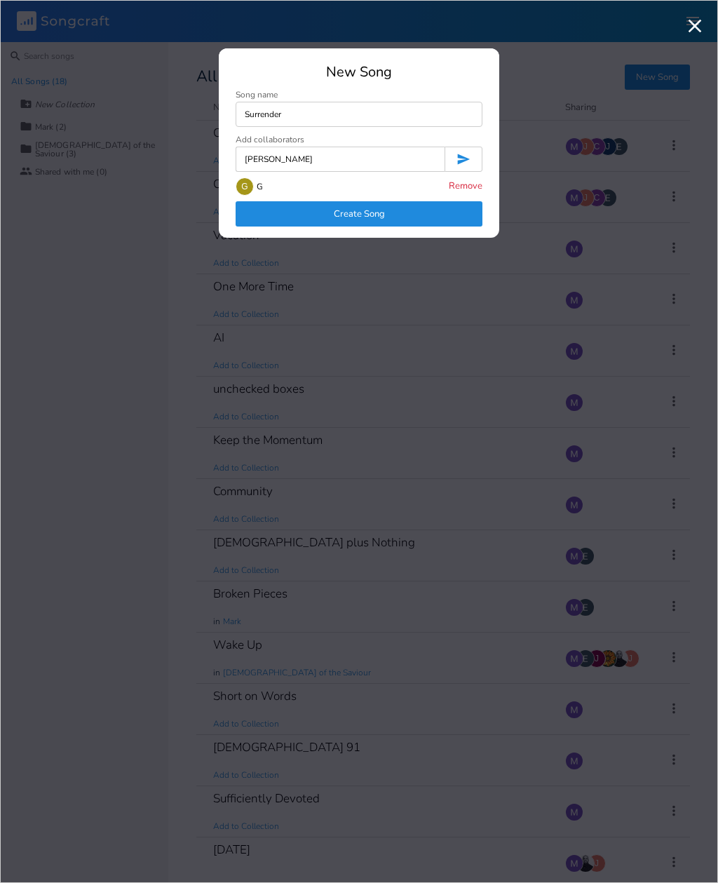
click at [460, 191] on button "Remove" at bounding box center [466, 187] width 34 height 12
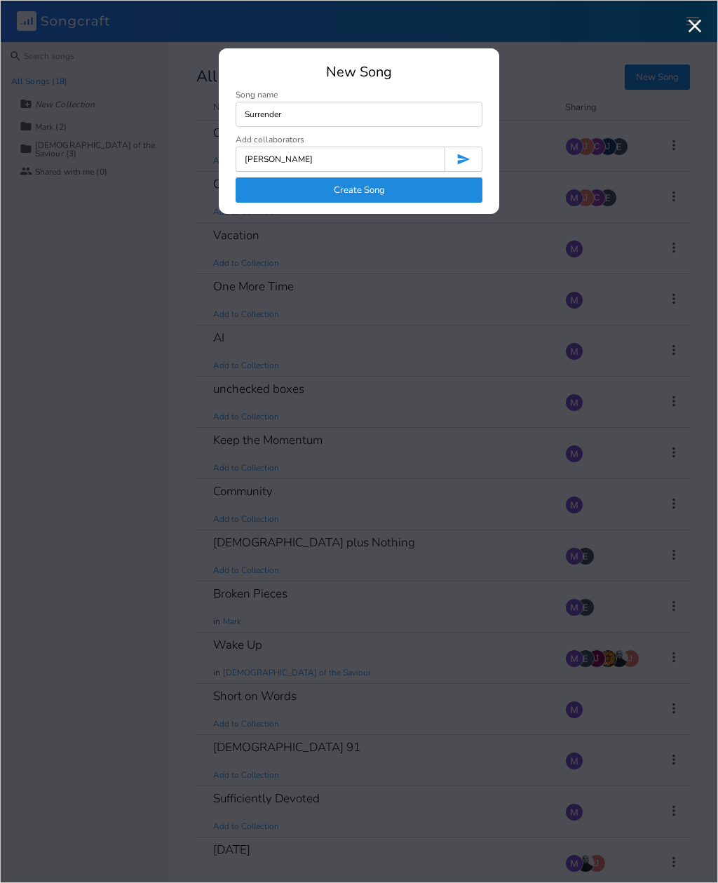
click at [310, 156] on input "[PERSON_NAME]" at bounding box center [340, 159] width 209 height 25
type input "[PERSON_NAME][EMAIL_ADDRESS][PERSON_NAME][DOMAIN_NAME], [PERSON_NAME][EMAIL_ADD…"
click at [372, 193] on button "Create Song" at bounding box center [359, 189] width 247 height 25
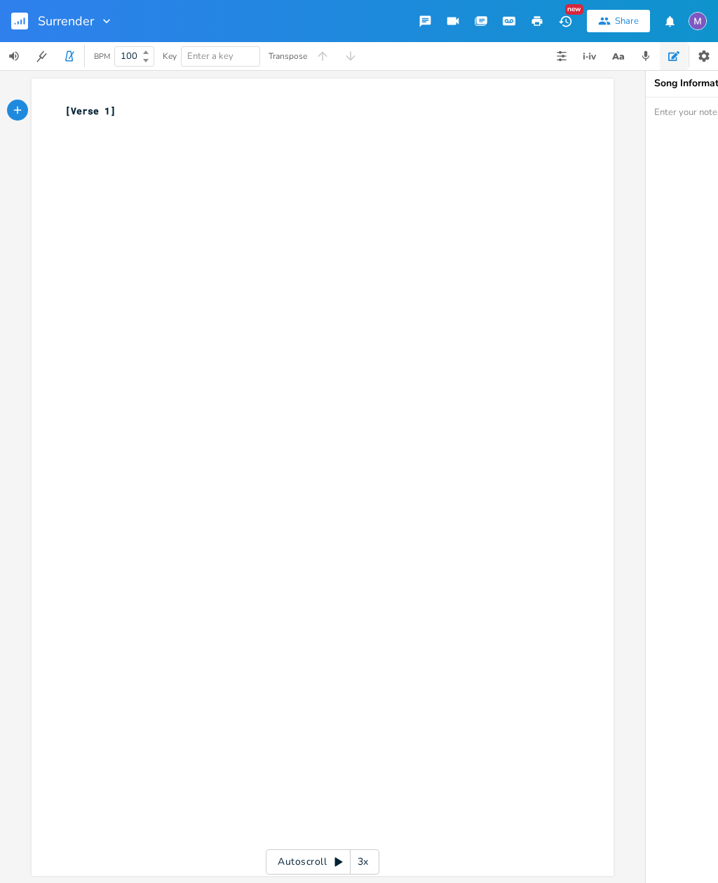
click at [178, 203] on div "xxxxxxxxxx [Verse 1] ​" at bounding box center [332, 490] width 541 height 779
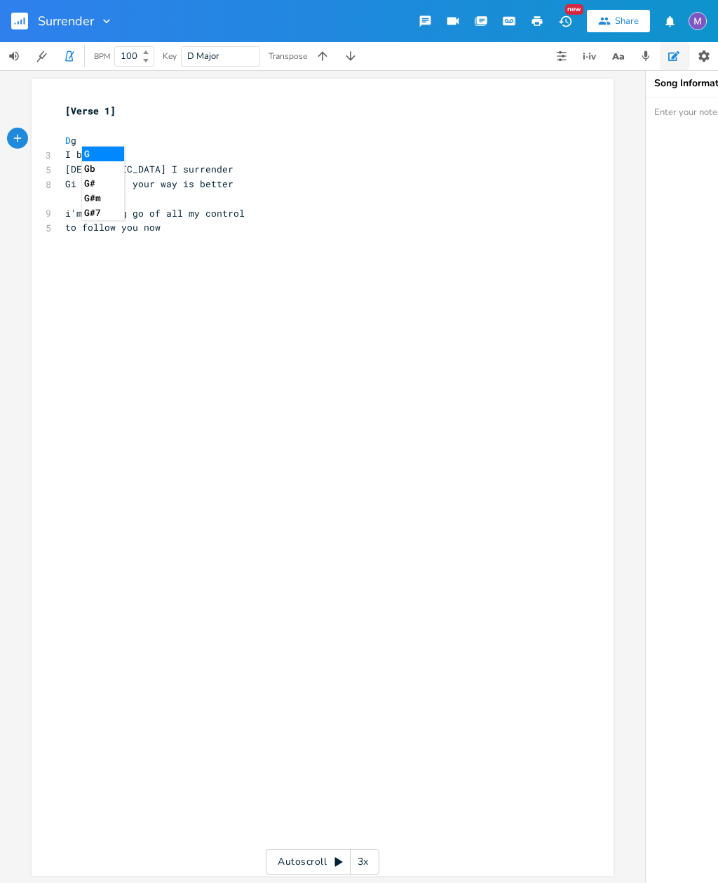
click at [100, 153] on li "G" at bounding box center [103, 154] width 42 height 15
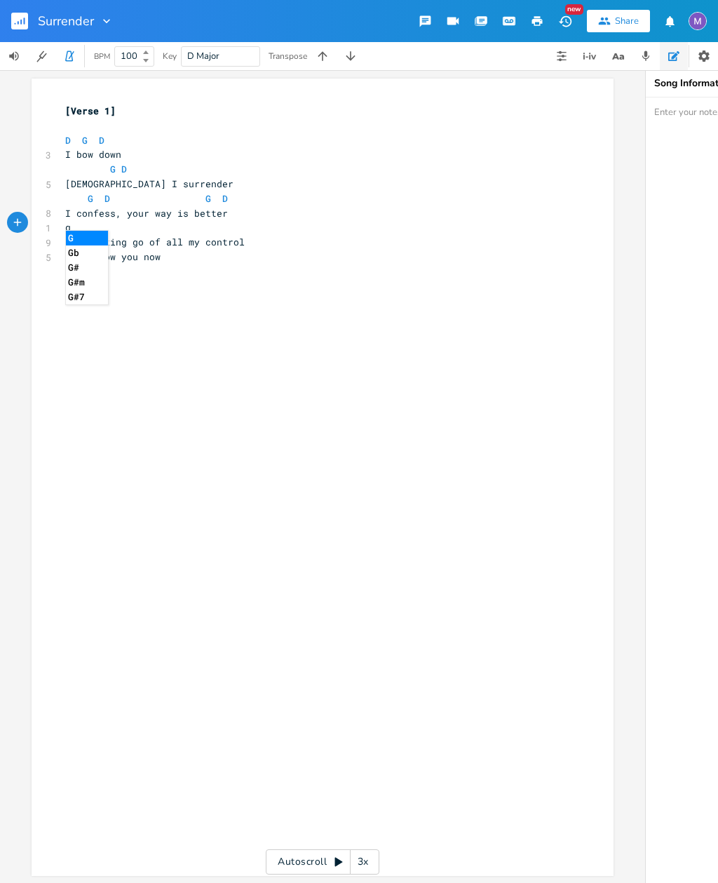
click at [82, 242] on li "G" at bounding box center [87, 238] width 42 height 15
click at [710, 55] on icon "button" at bounding box center [704, 56] width 14 height 14
click at [112, 20] on icon "button" at bounding box center [107, 21] width 14 height 14
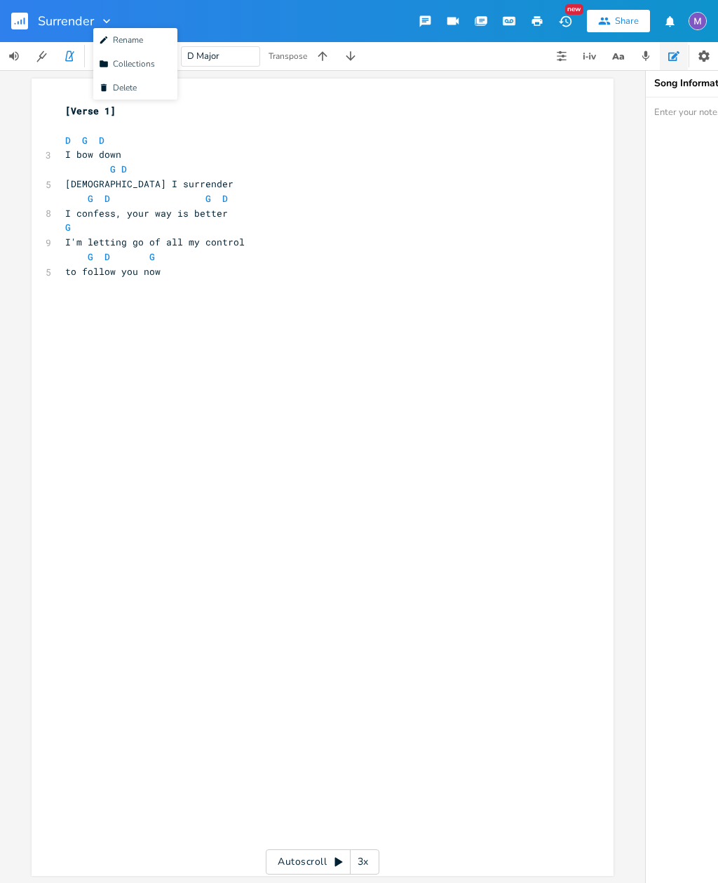
click at [22, 29] on rect "button" at bounding box center [19, 21] width 17 height 17
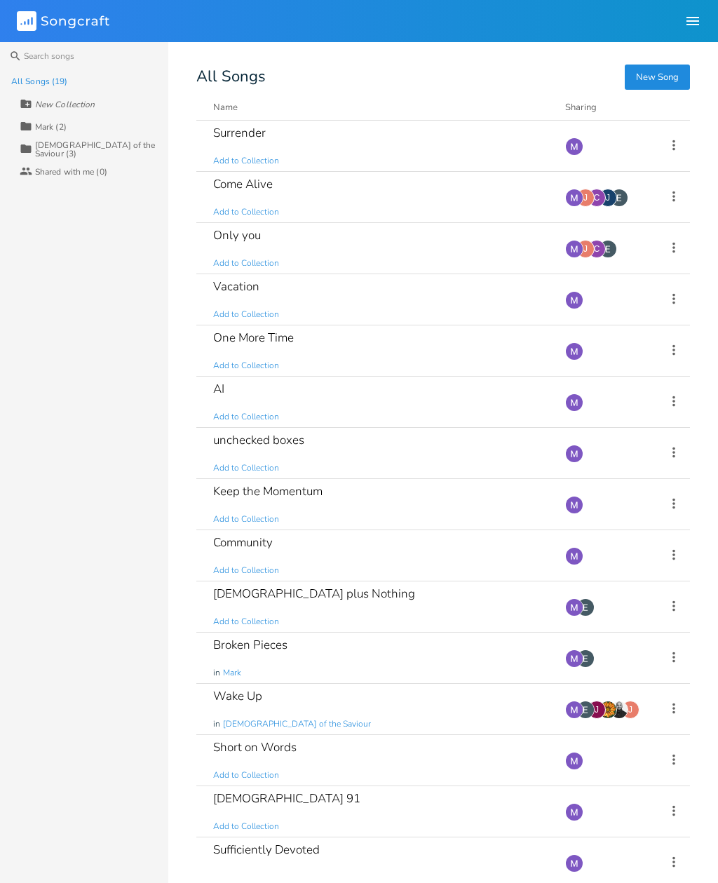
click at [676, 146] on icon at bounding box center [673, 144] width 15 height 15
click at [438, 149] on div "Surrender Add to Collection" at bounding box center [380, 146] width 335 height 50
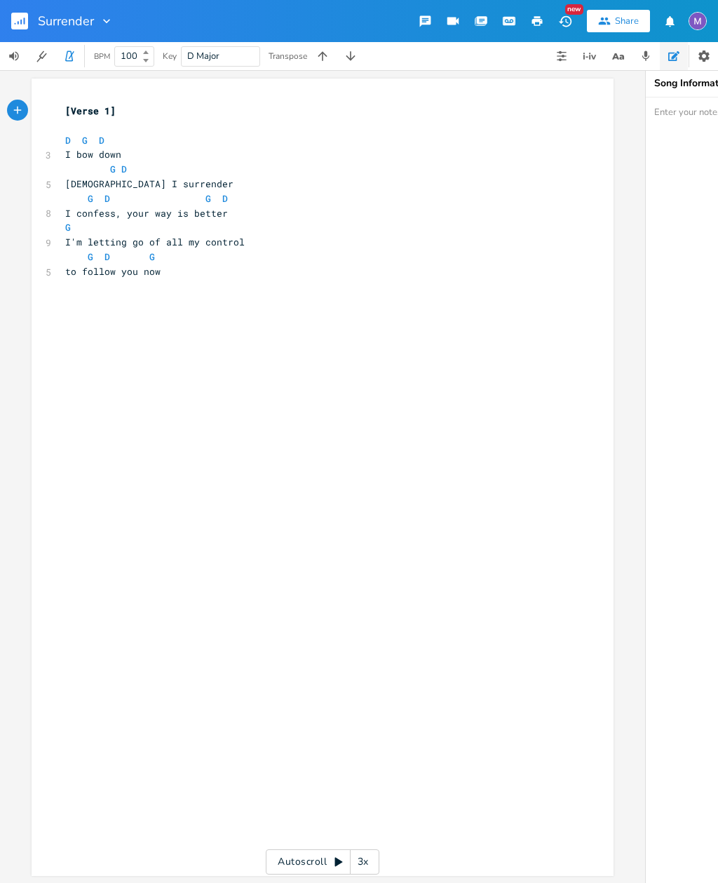
click at [19, 24] on rect "button" at bounding box center [19, 21] width 17 height 17
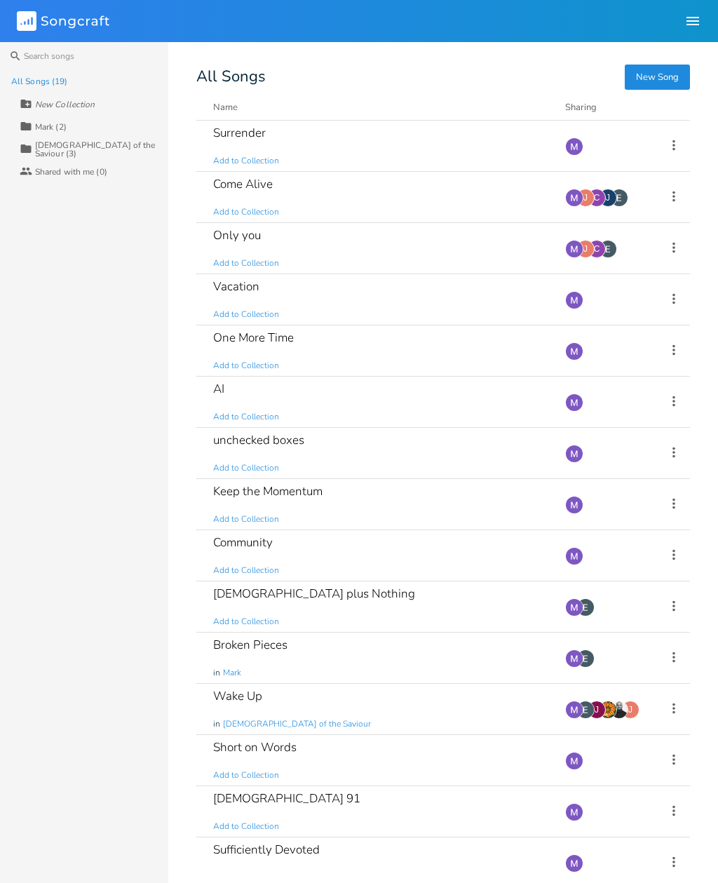
click at [681, 151] on icon at bounding box center [673, 144] width 15 height 15
click at [606, 238] on span "Collaborators Sharing" at bounding box center [588, 239] width 43 height 10
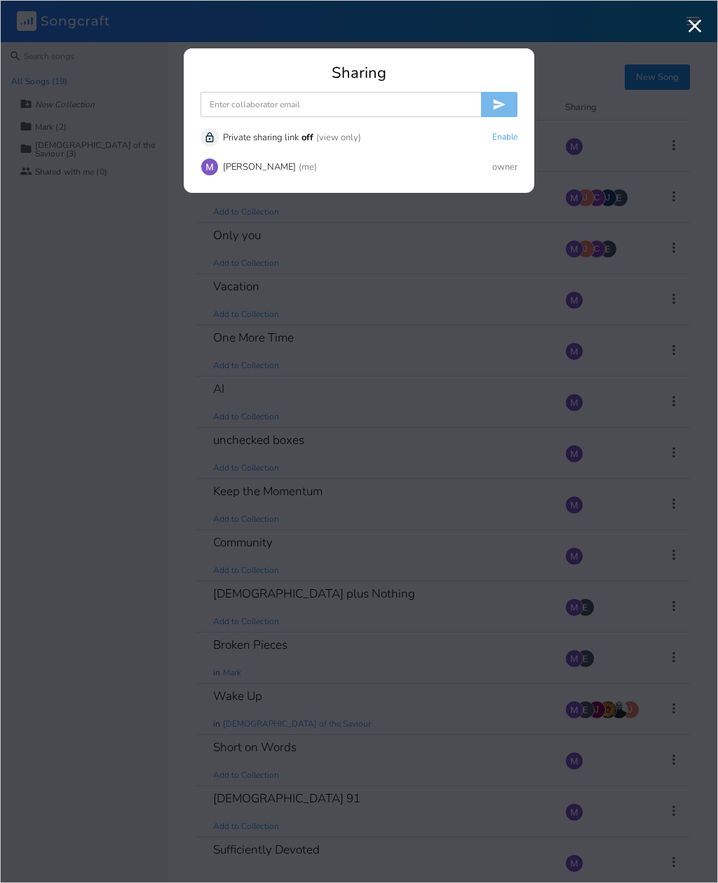
click at [410, 105] on input at bounding box center [341, 104] width 281 height 25
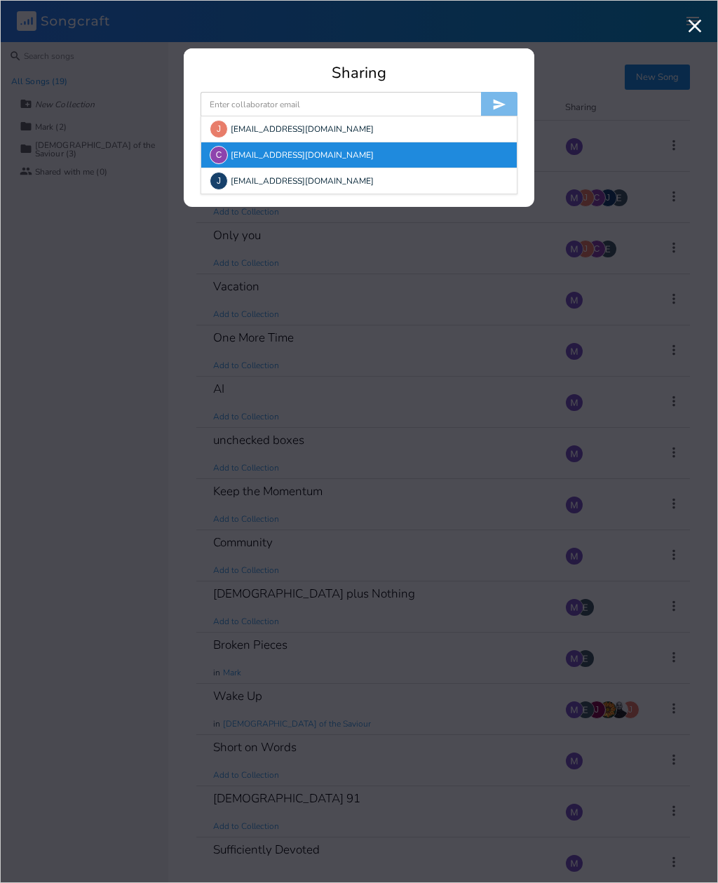
click at [330, 157] on div "C [EMAIL_ADDRESS][DOMAIN_NAME]" at bounding box center [359, 154] width 316 height 25
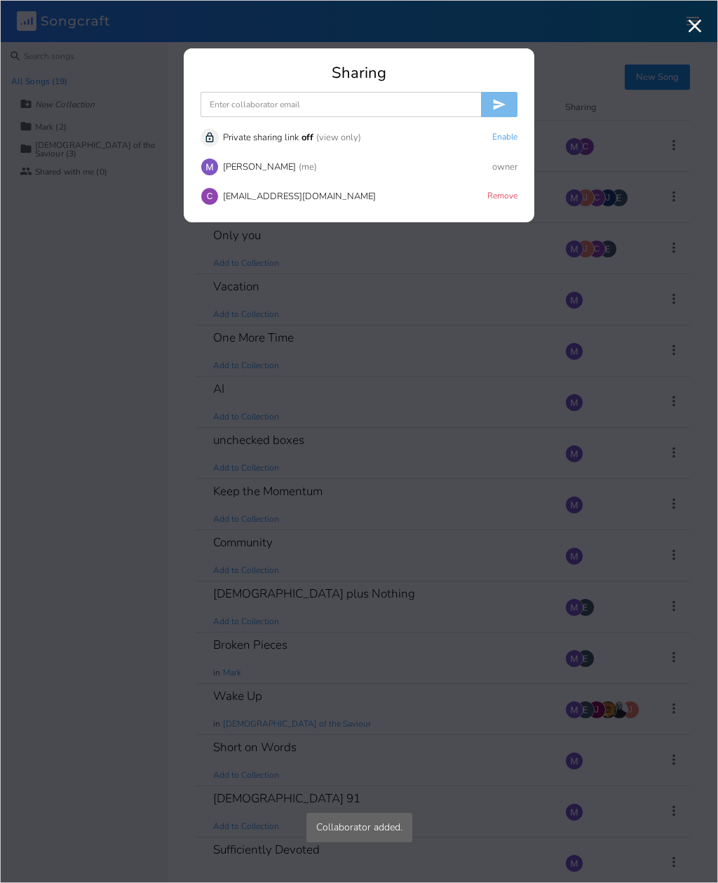
click at [337, 105] on input at bounding box center [341, 104] width 281 height 25
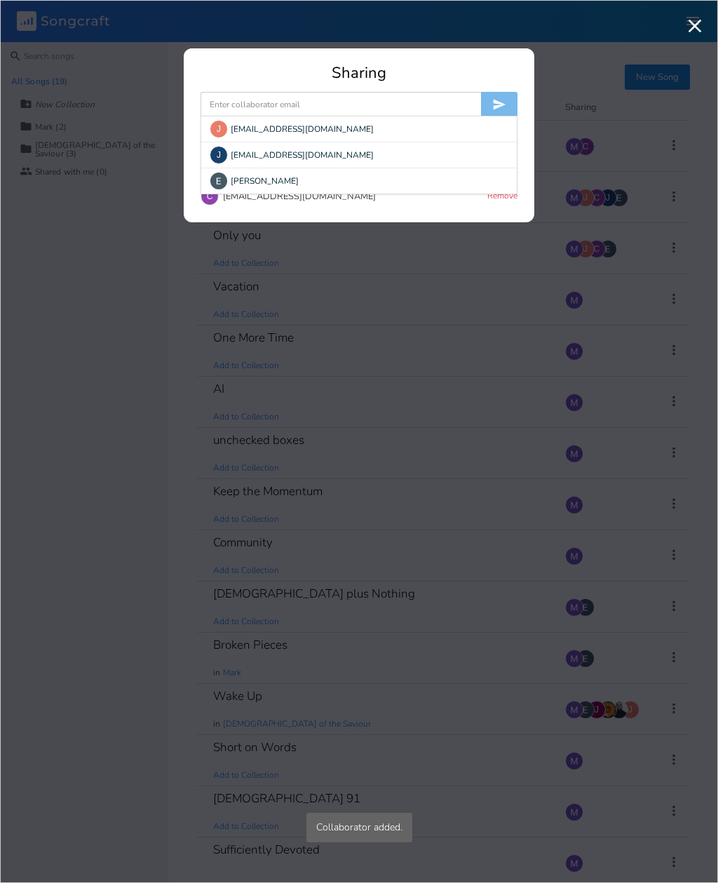
click at [313, 156] on div "[PERSON_NAME] [PERSON_NAME][EMAIL_ADDRESS][DOMAIN_NAME]" at bounding box center [359, 154] width 316 height 25
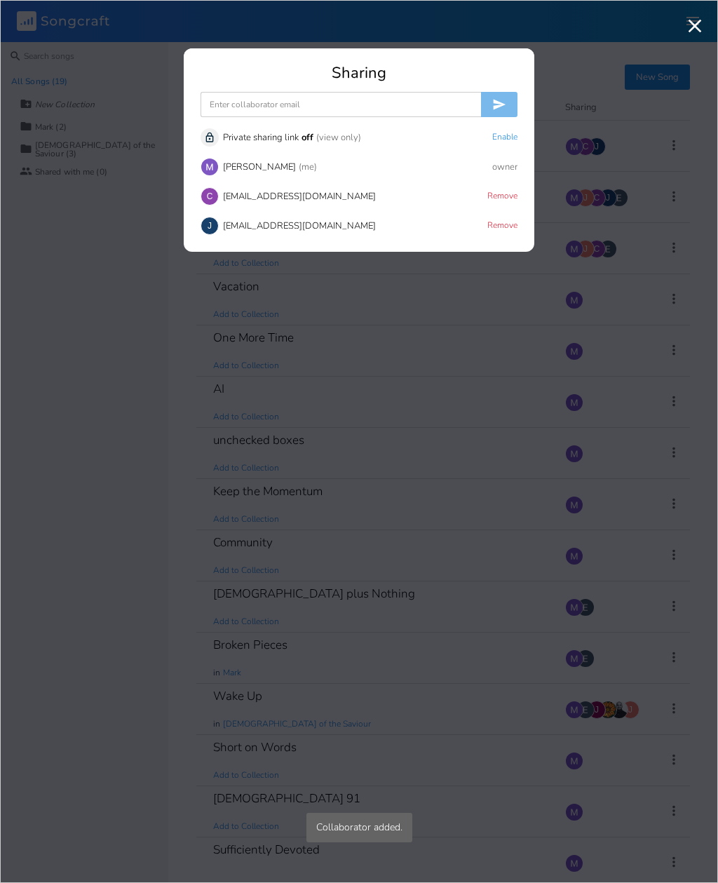
click at [366, 105] on input at bounding box center [341, 104] width 281 height 25
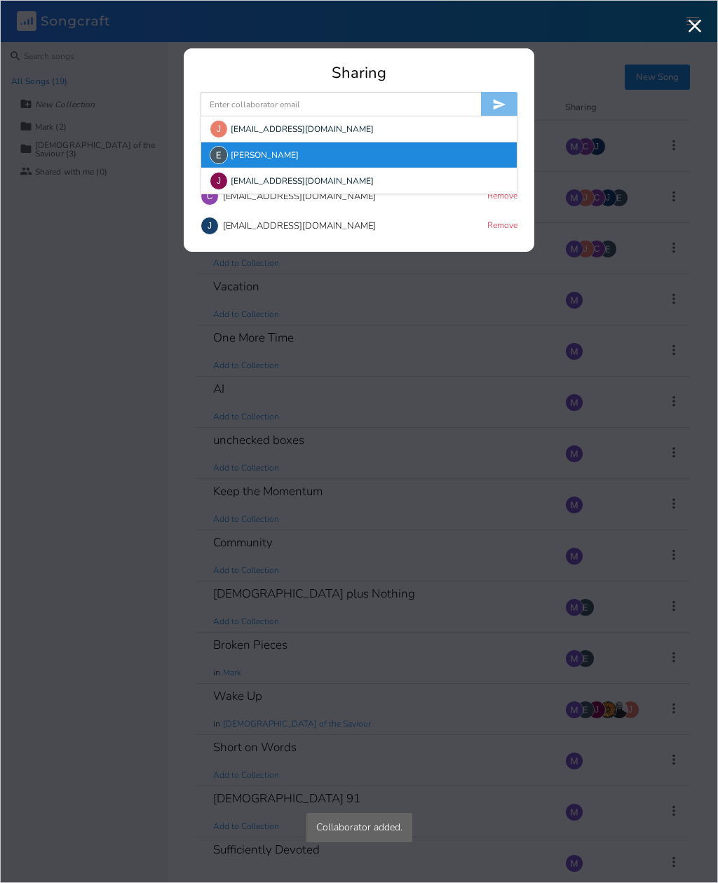
click at [309, 155] on div "[PERSON_NAME]" at bounding box center [359, 154] width 316 height 25
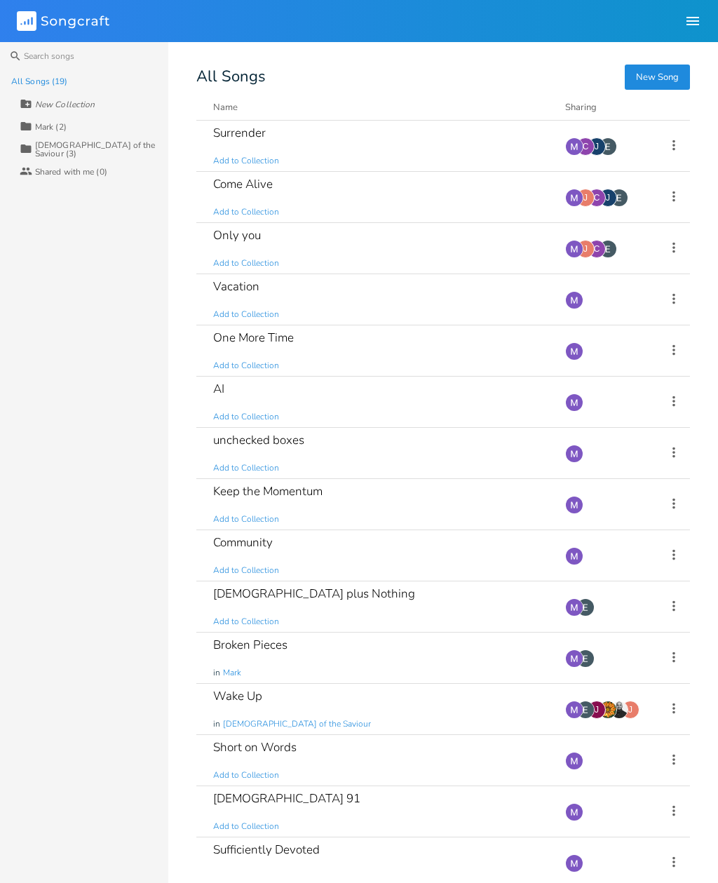
click at [279, 247] on div "Only you Add to Collection" at bounding box center [380, 248] width 335 height 50
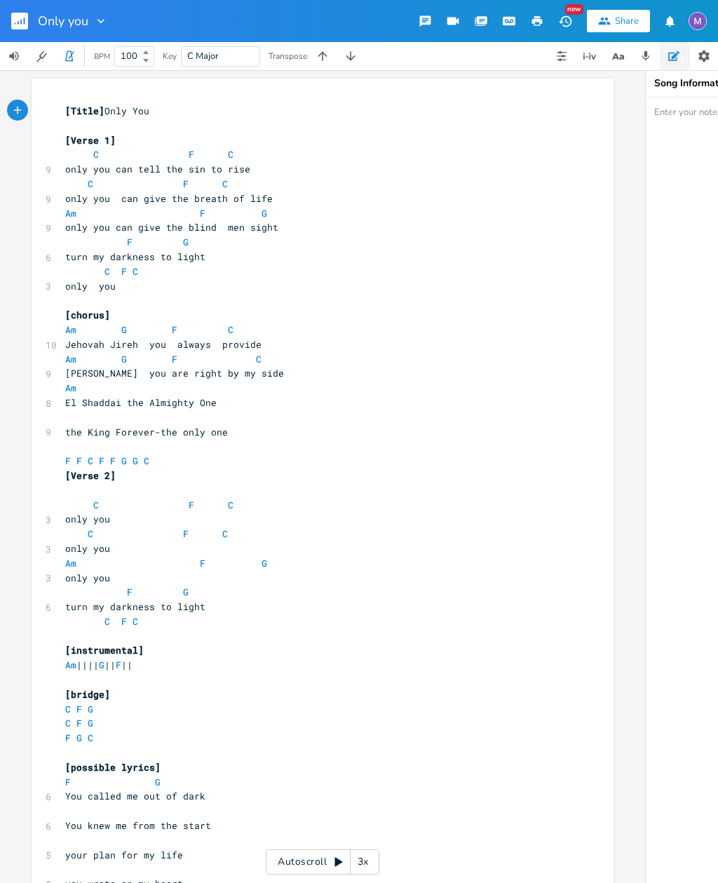
click at [22, 25] on rect "button" at bounding box center [19, 21] width 17 height 17
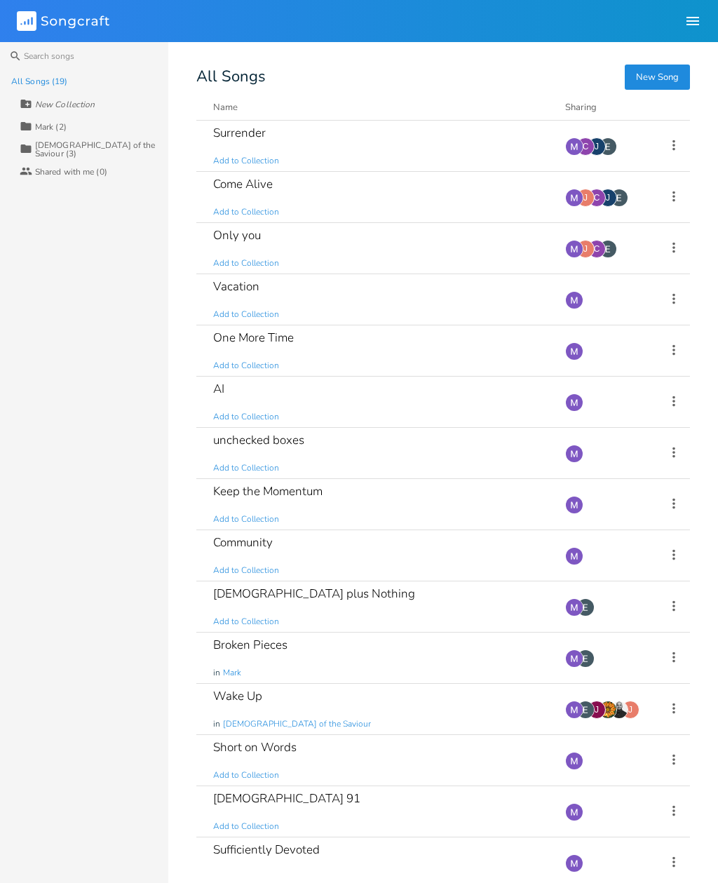
click at [668, 253] on icon at bounding box center [673, 247] width 15 height 15
click at [612, 346] on li "Collaborators Sharing" at bounding box center [617, 341] width 112 height 24
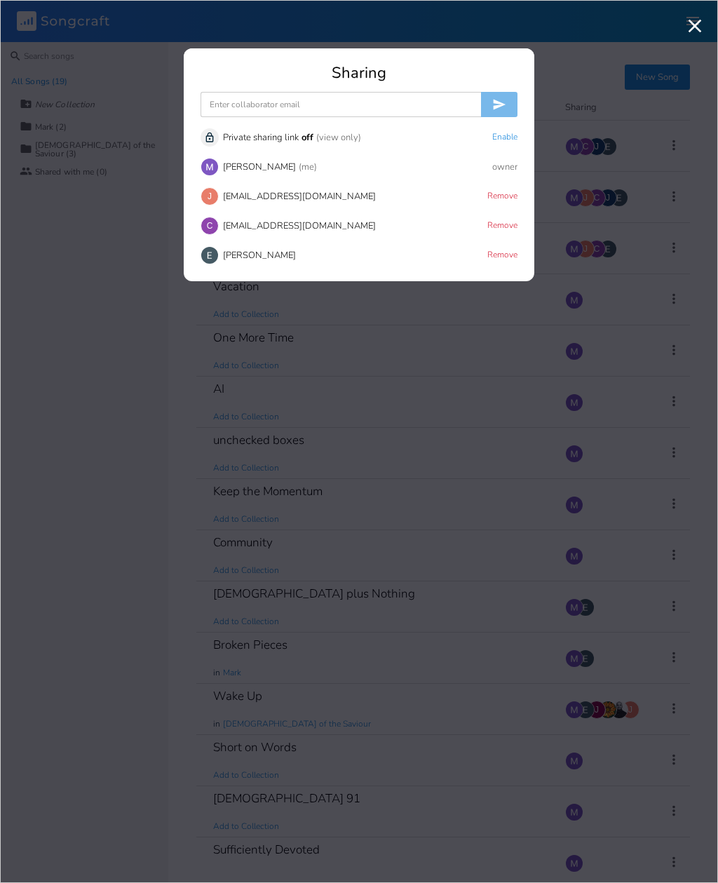
click at [326, 103] on input at bounding box center [341, 104] width 281 height 25
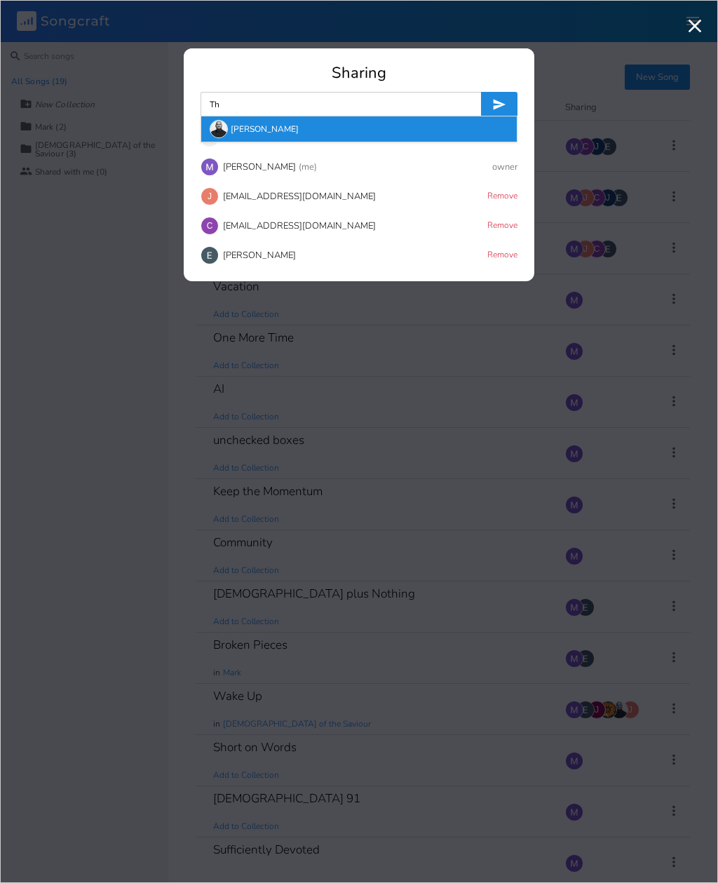
type input "Th"
click at [295, 135] on div "[PERSON_NAME]" at bounding box center [359, 128] width 316 height 25
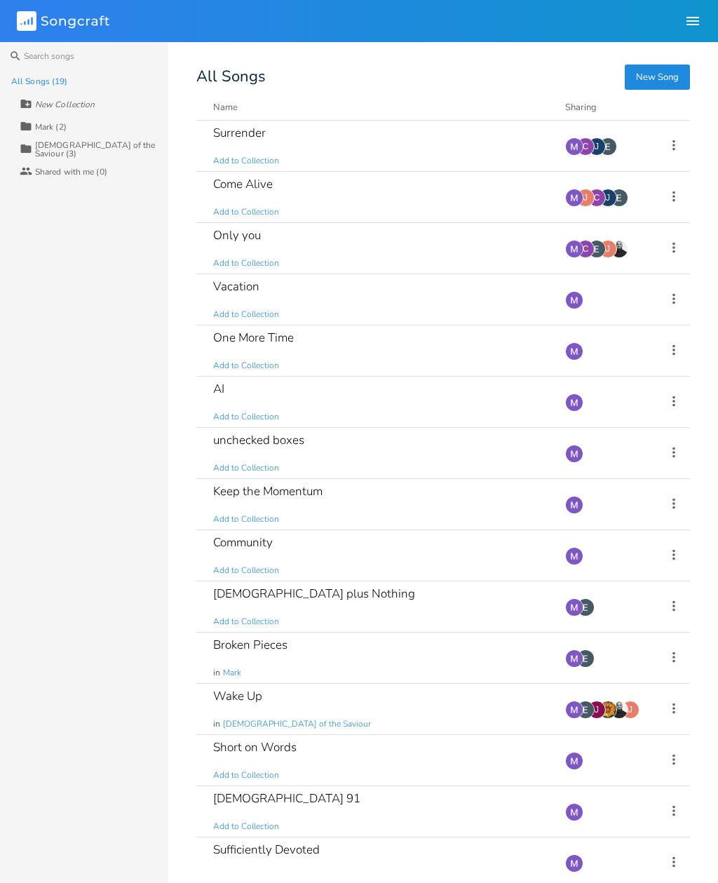
click at [678, 195] on icon at bounding box center [673, 196] width 15 height 15
click at [614, 288] on li "Collaborators Sharing" at bounding box center [617, 290] width 112 height 24
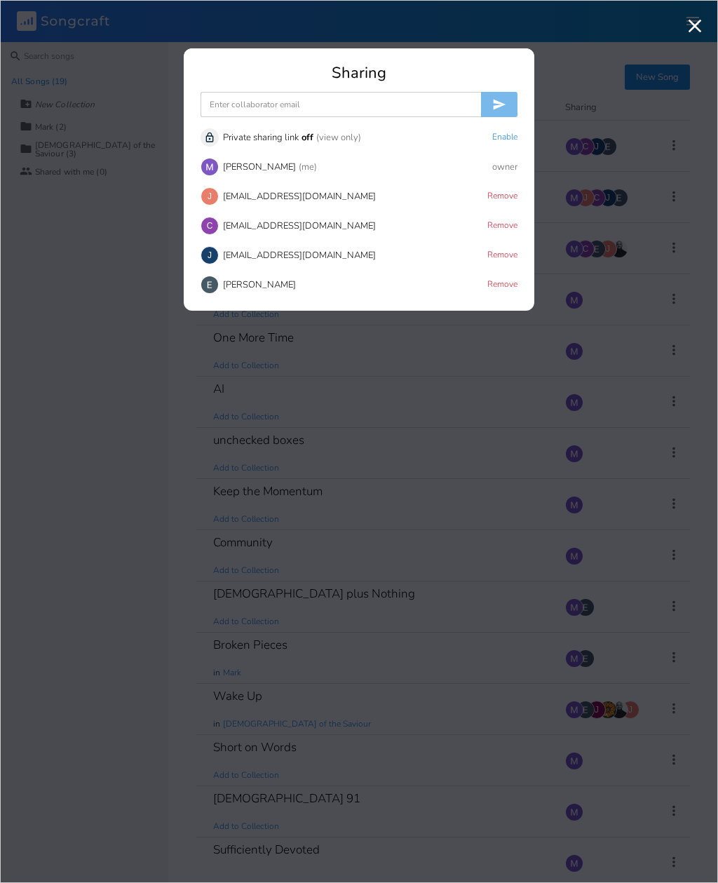
click at [328, 107] on input at bounding box center [341, 104] width 281 height 25
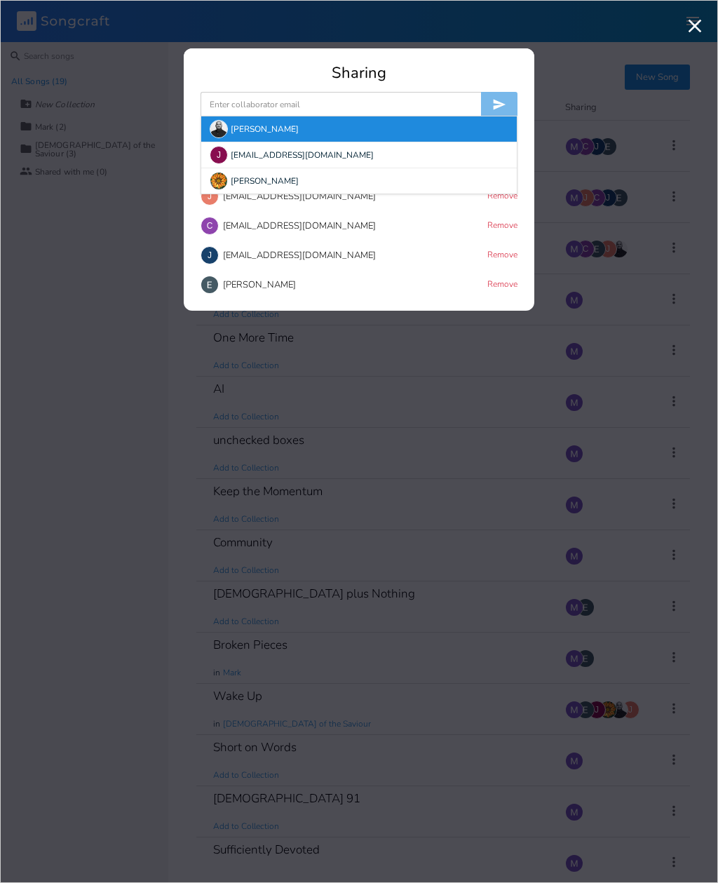
click at [318, 126] on div "[PERSON_NAME]" at bounding box center [359, 128] width 316 height 25
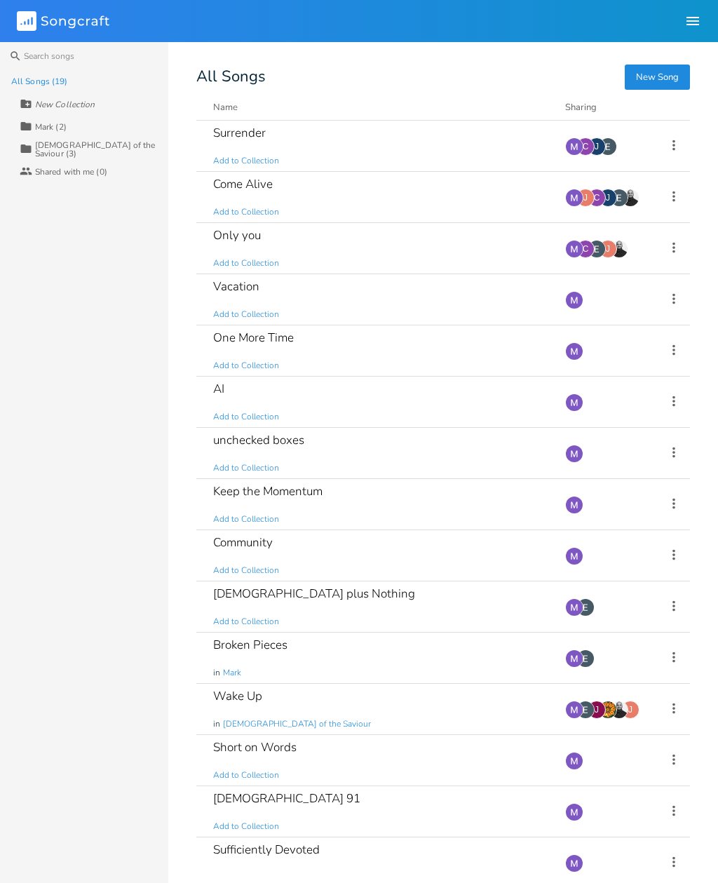
click at [370, 610] on div "[DEMOGRAPHIC_DATA] plus Nothing Add to Collection" at bounding box center [380, 606] width 335 height 50
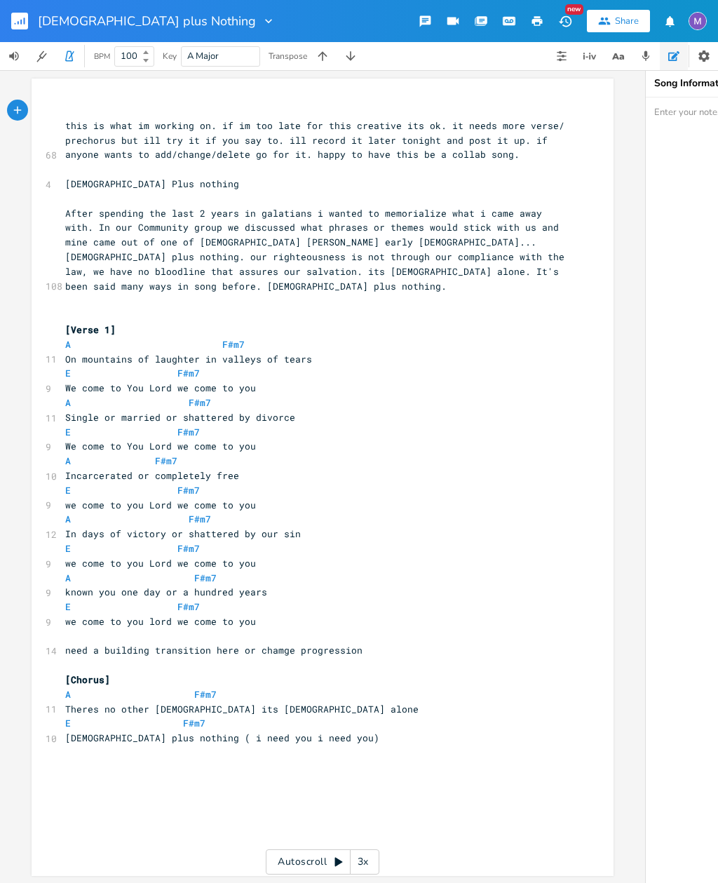
click at [20, 18] on rect "button" at bounding box center [19, 21] width 17 height 17
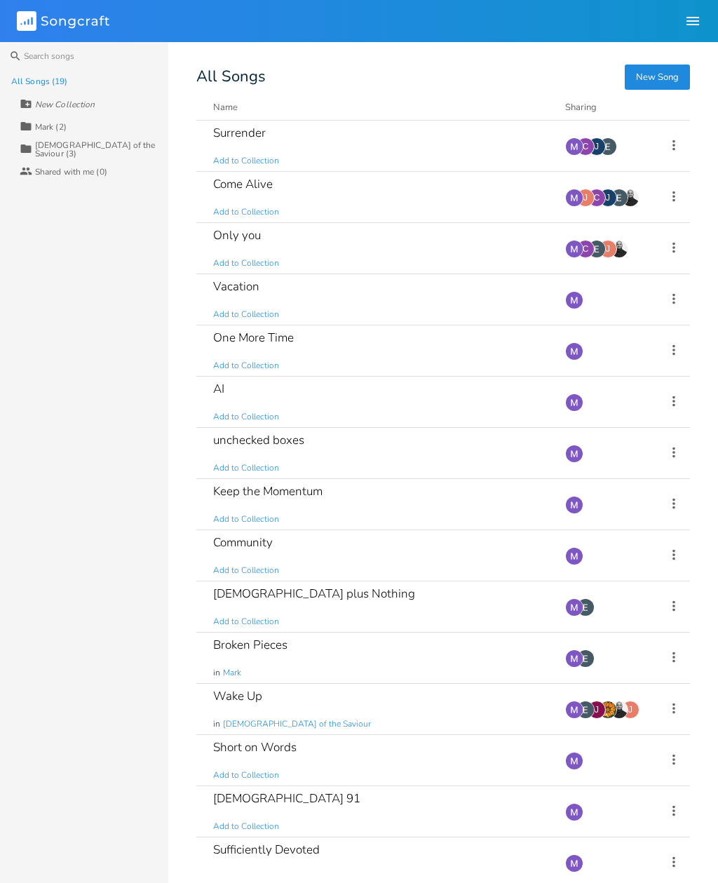
click at [285, 654] on div "Broken Pieces in Mark" at bounding box center [380, 658] width 335 height 50
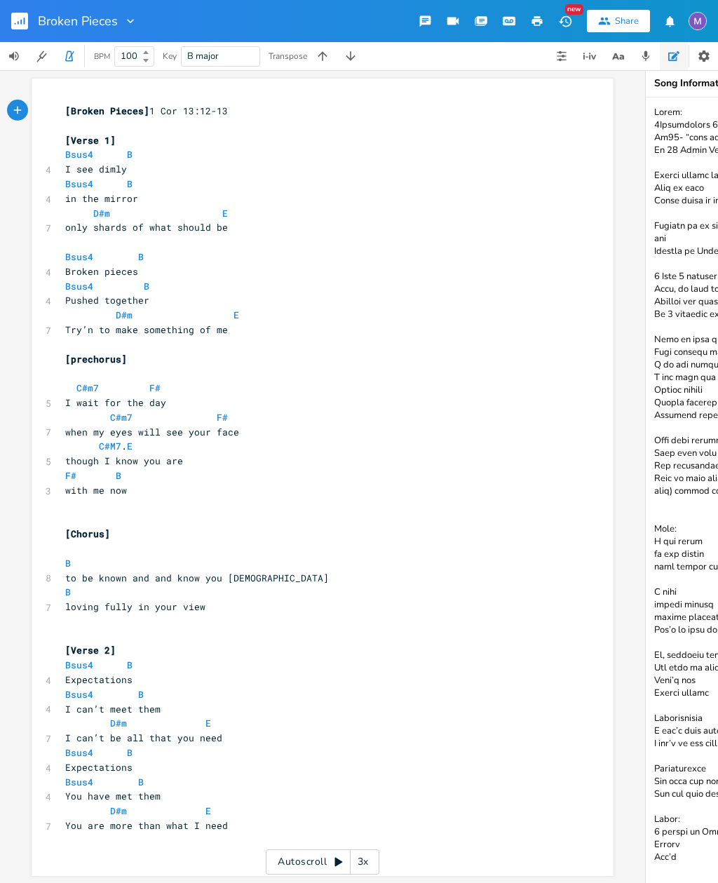
click at [25, 13] on rect "button" at bounding box center [19, 21] width 17 height 17
